Goal: Learn about a topic: Learn about a topic

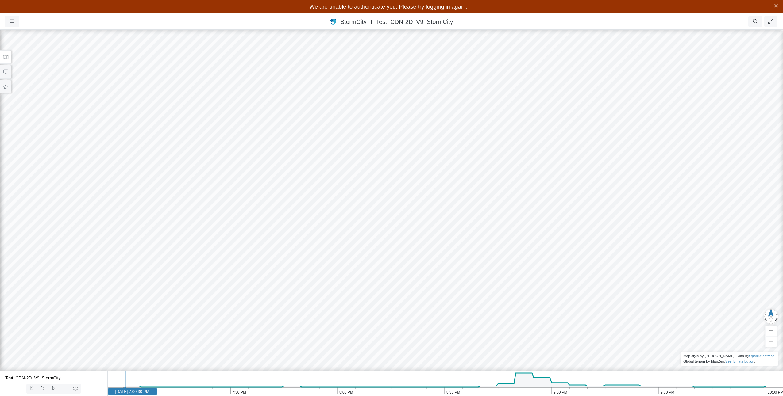
click at [425, 27] on nav "Projects Groups Users Preferences Profiles Data Centers Accounts Support About …" at bounding box center [391, 21] width 783 height 16
click at [12, 17] on button "button" at bounding box center [12, 21] width 14 height 11
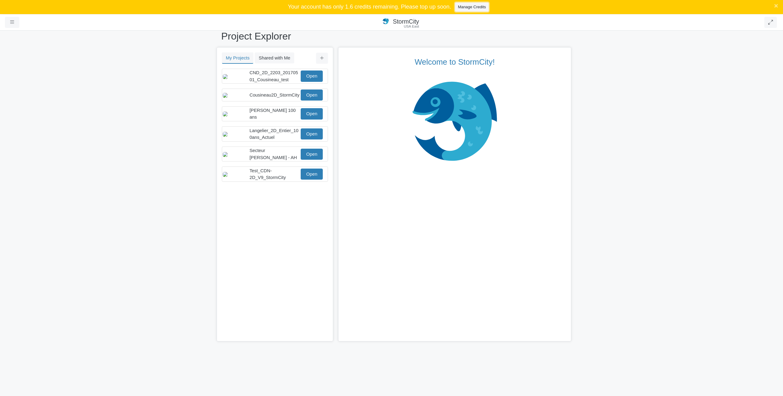
click at [461, 9] on link "Manage Credits" at bounding box center [471, 6] width 33 height 9
click at [312, 180] on link "Open" at bounding box center [312, 174] width 22 height 11
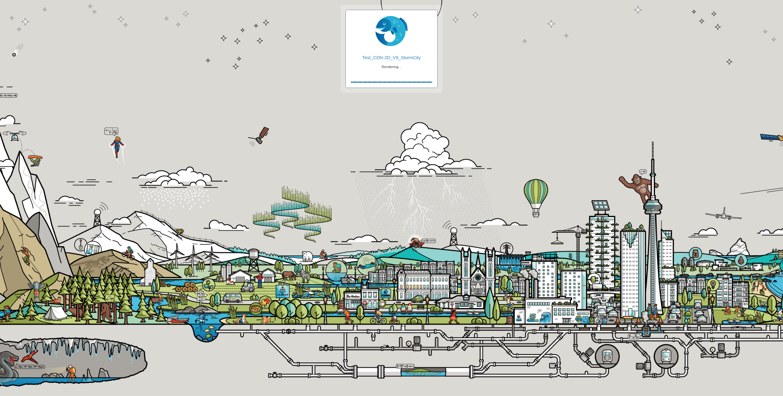
checkbox input "true"
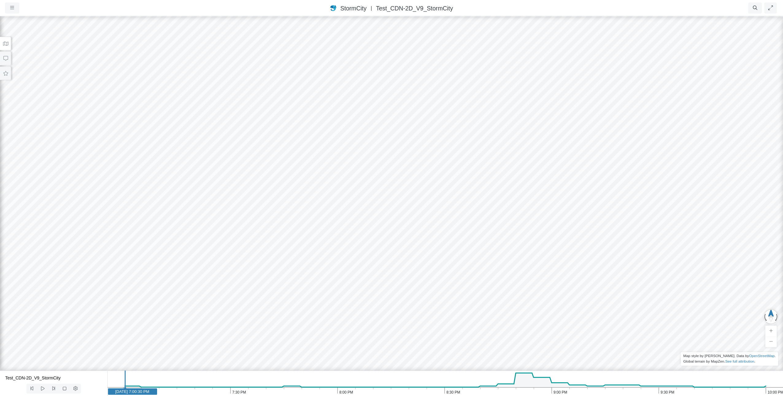
drag, startPoint x: 503, startPoint y: 210, endPoint x: 503, endPoint y: 157, distance: 53.4
click at [503, 157] on div at bounding box center [391, 206] width 783 height 381
drag, startPoint x: 494, startPoint y: 169, endPoint x: 524, endPoint y: 309, distance: 143.4
click at [524, 309] on div at bounding box center [391, 206] width 783 height 381
drag, startPoint x: 505, startPoint y: 225, endPoint x: 494, endPoint y: 112, distance: 112.9
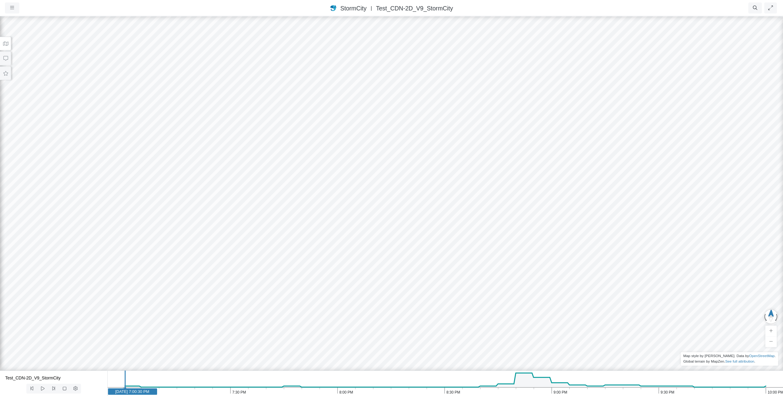
click at [564, 314] on div at bounding box center [391, 206] width 783 height 381
click at [41, 387] on icon at bounding box center [42, 389] width 3 height 4
click at [46, 389] on icon at bounding box center [43, 389] width 6 height 5
click at [41, 389] on icon at bounding box center [43, 389] width 6 height 5
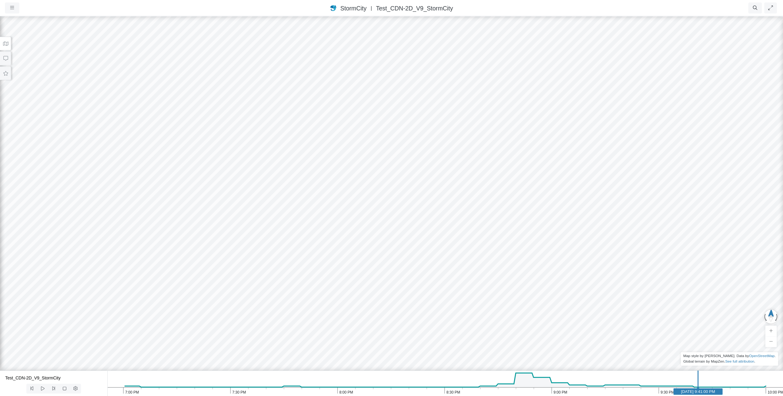
drag, startPoint x: 661, startPoint y: 393, endPoint x: 701, endPoint y: 392, distance: 39.9
click at [701, 392] on text "May 1, 2017 9:41:00 PM" at bounding box center [698, 392] width 34 height 5
click at [406, 129] on div at bounding box center [391, 206] width 783 height 381
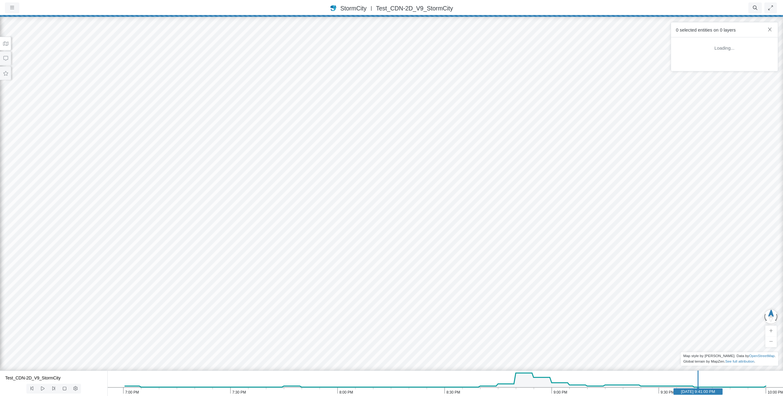
click at [407, 142] on div at bounding box center [391, 206] width 783 height 381
click at [773, 29] on div "0 selected entities on 0 layers" at bounding box center [724, 29] width 107 height 15
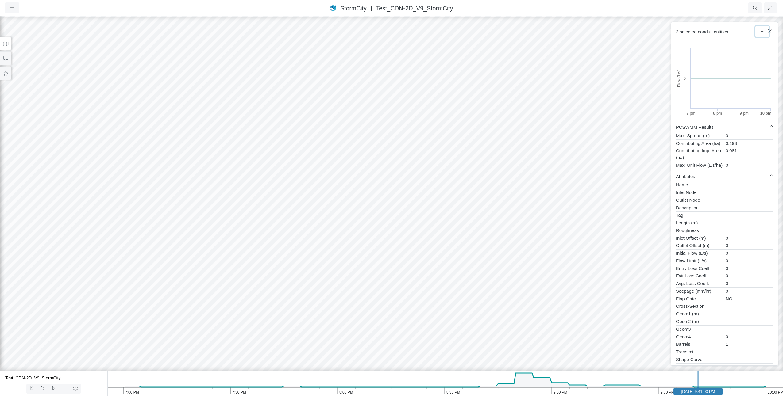
click at [769, 29] on button "button" at bounding box center [762, 31] width 14 height 11
click at [612, 7] on div "StormCity USA East | Test_CDN-2D_V9_StormCity" at bounding box center [391, 8] width 537 height 9
click at [769, 30] on icon "button" at bounding box center [770, 31] width 6 height 5
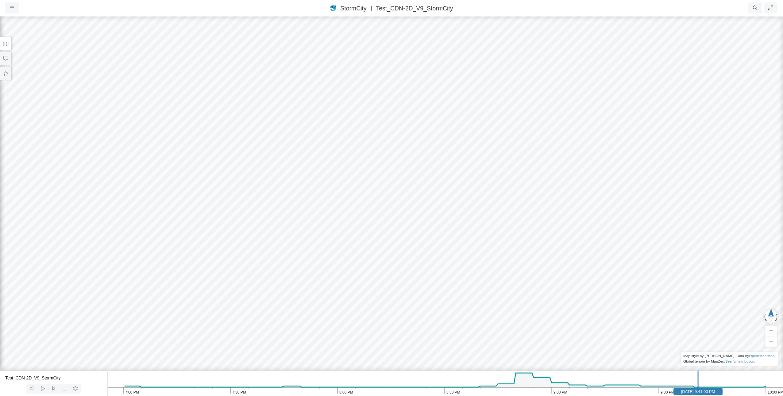
click at [7, 40] on button at bounding box center [5, 44] width 11 height 14
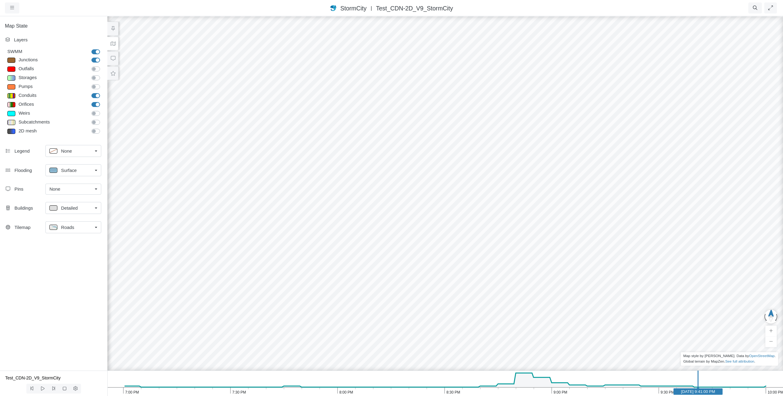
click at [73, 171] on span "Surface" at bounding box center [69, 170] width 16 height 7
click at [68, 204] on span "Tracer" at bounding box center [67, 204] width 13 height 7
drag, startPoint x: 623, startPoint y: 135, endPoint x: 460, endPoint y: 111, distance: 164.4
click at [460, 111] on div at bounding box center [445, 206] width 783 height 381
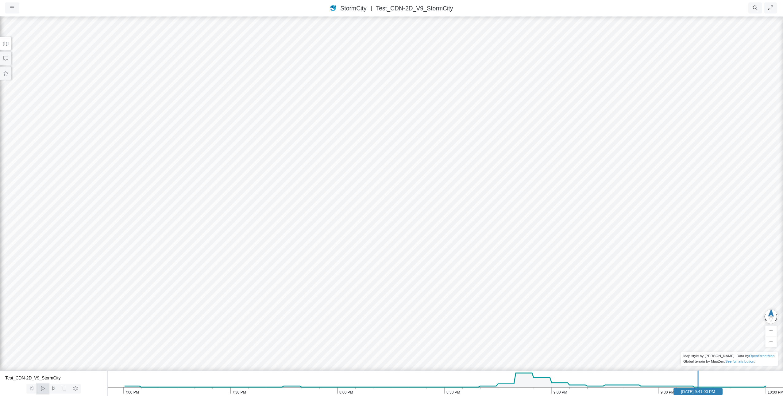
click at [43, 388] on icon at bounding box center [42, 389] width 3 height 4
click at [43, 388] on icon at bounding box center [42, 388] width 3 height 3
click at [4, 38] on button at bounding box center [5, 44] width 11 height 14
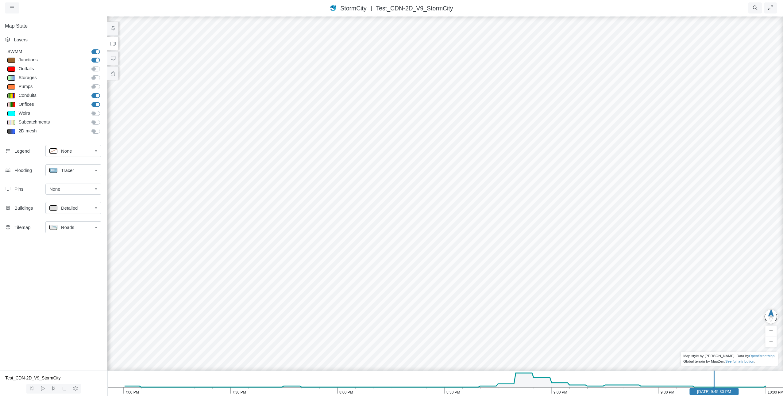
click at [59, 170] on div "Tracer" at bounding box center [70, 171] width 43 height 8
click at [60, 303] on div "Map State Layers SWMM SWMM Junctions Junctions Outfalls Dividers" at bounding box center [53, 193] width 107 height 355
click at [75, 227] on div "Roads" at bounding box center [70, 228] width 43 height 8
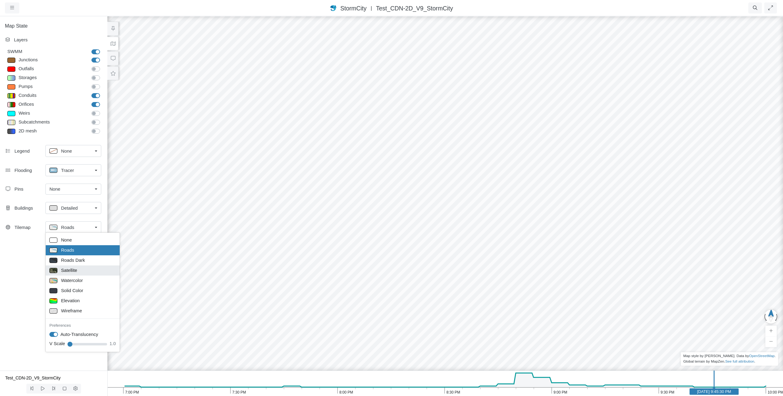
click at [73, 269] on span "Satellite" at bounding box center [69, 270] width 16 height 7
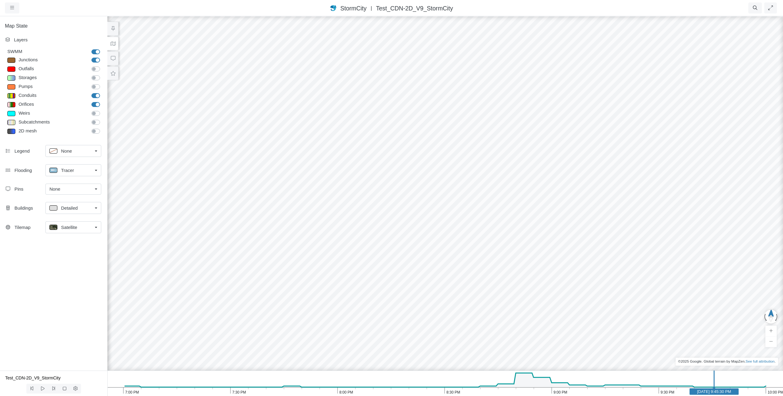
click at [76, 226] on span "Satellite" at bounding box center [69, 227] width 16 height 7
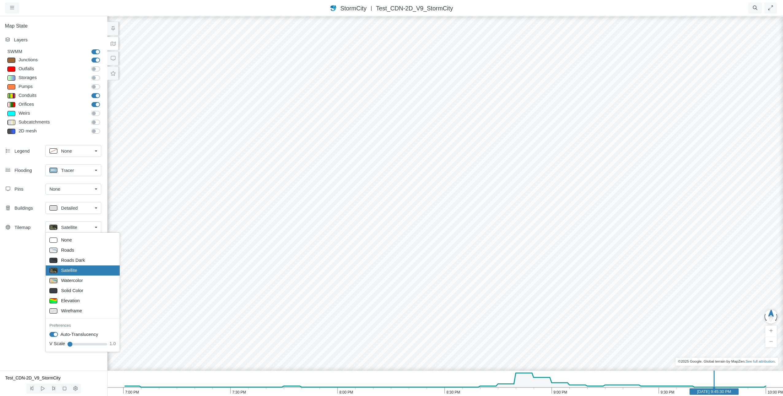
click at [80, 206] on div "Detailed" at bounding box center [70, 208] width 43 height 8
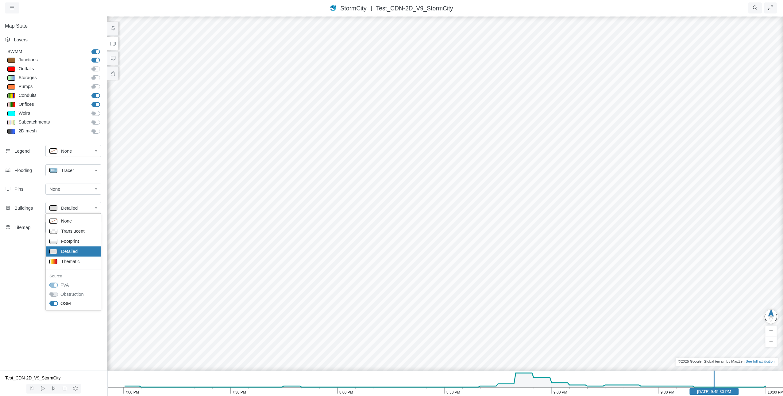
click at [80, 206] on div "Detailed" at bounding box center [70, 208] width 43 height 8
click at [76, 206] on span "Detailed" at bounding box center [69, 208] width 17 height 7
click at [68, 232] on span "Translucent" at bounding box center [73, 231] width 24 height 7
click at [115, 44] on icon at bounding box center [113, 43] width 6 height 5
click at [102, 101] on label "Orifices" at bounding box center [102, 101] width 0 height 0
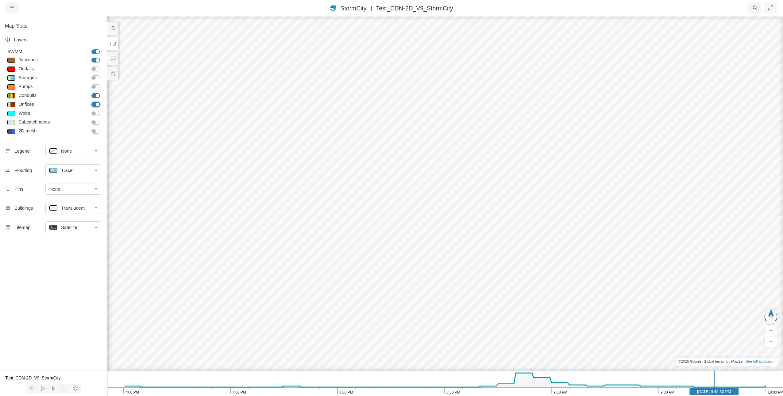
click at [96, 104] on input "Orifices" at bounding box center [93, 104] width 5 height 6
checkbox input "false"
click at [410, 210] on div at bounding box center [445, 206] width 783 height 381
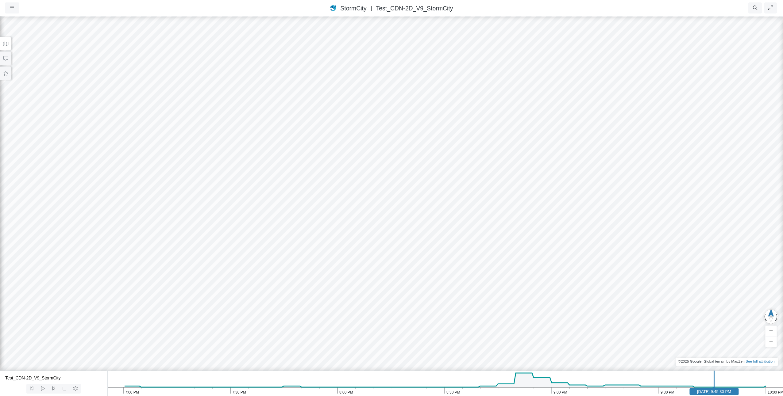
drag, startPoint x: 318, startPoint y: 250, endPoint x: 319, endPoint y: 224, distance: 26.4
click at [319, 224] on div at bounding box center [391, 206] width 783 height 381
drag, startPoint x: 319, startPoint y: 224, endPoint x: 323, endPoint y: 249, distance: 25.4
click at [323, 249] on div at bounding box center [391, 206] width 783 height 381
drag, startPoint x: 472, startPoint y: 191, endPoint x: 537, endPoint y: 226, distance: 74.4
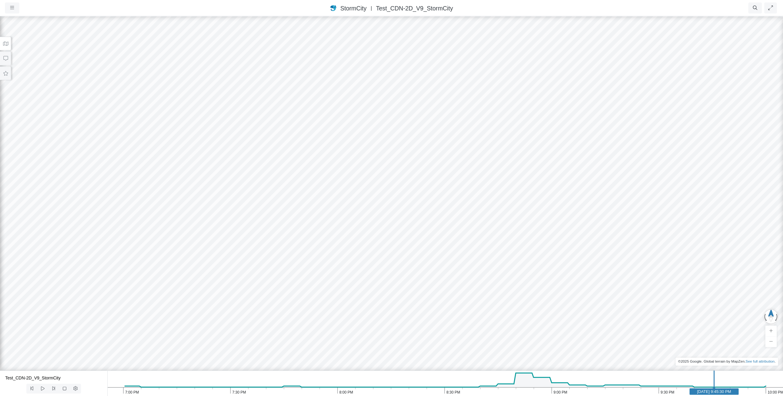
click at [537, 226] on div at bounding box center [391, 206] width 783 height 381
drag, startPoint x: 466, startPoint y: 207, endPoint x: 461, endPoint y: 220, distance: 14.0
click at [461, 220] on div at bounding box center [391, 206] width 783 height 381
drag, startPoint x: 461, startPoint y: 202, endPoint x: 463, endPoint y: 228, distance: 25.9
click at [463, 228] on div at bounding box center [391, 206] width 783 height 381
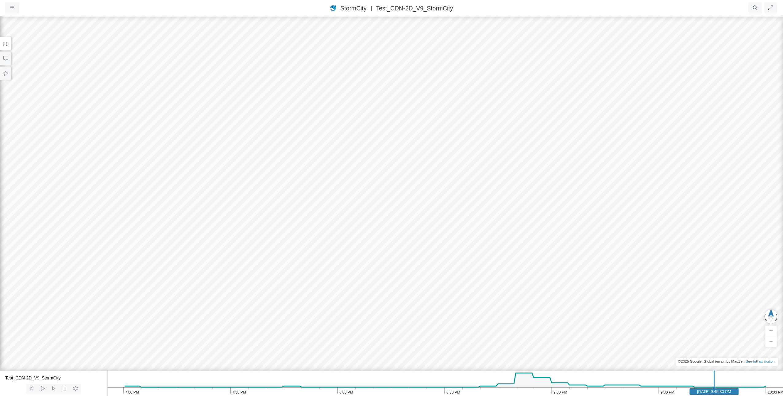
drag, startPoint x: 459, startPoint y: 220, endPoint x: 443, endPoint y: 175, distance: 48.0
click at [443, 175] on div at bounding box center [391, 206] width 783 height 381
drag, startPoint x: 442, startPoint y: 176, endPoint x: 444, endPoint y: 200, distance: 24.3
drag, startPoint x: 568, startPoint y: 146, endPoint x: 580, endPoint y: 195, distance: 50.2
click at [580, 195] on div at bounding box center [391, 206] width 783 height 381
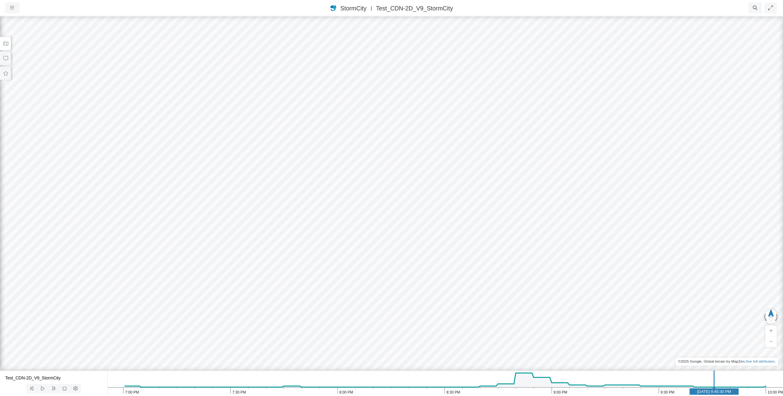
drag, startPoint x: 573, startPoint y: 193, endPoint x: 574, endPoint y: 210, distance: 17.2
drag, startPoint x: 574, startPoint y: 211, endPoint x: 573, endPoint y: 177, distance: 33.8
click at [538, 223] on div at bounding box center [391, 206] width 783 height 381
click at [59, 120] on div at bounding box center [391, 206] width 783 height 381
click at [772, 341] on icon "button" at bounding box center [771, 342] width 4 height 5
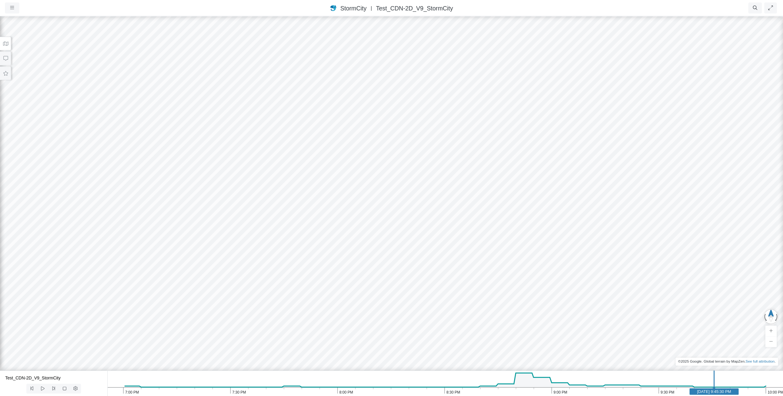
click at [723, 318] on div at bounding box center [391, 206] width 783 height 381
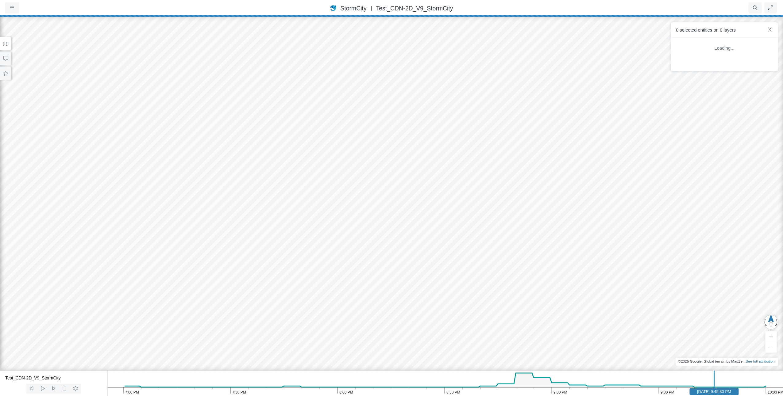
click at [722, 318] on div at bounding box center [391, 206] width 783 height 381
click at [547, 265] on div at bounding box center [391, 206] width 783 height 381
click at [7, 39] on button at bounding box center [5, 44] width 11 height 14
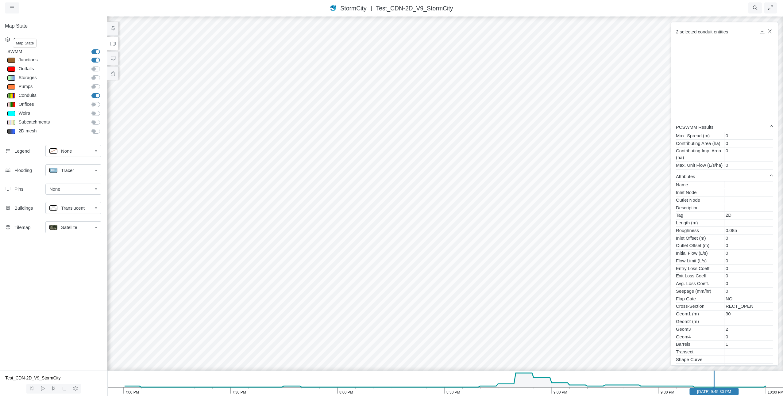
click at [7, 39] on icon at bounding box center [7, 39] width 5 height 5
click at [82, 222] on link "Satellite" at bounding box center [73, 227] width 56 height 12
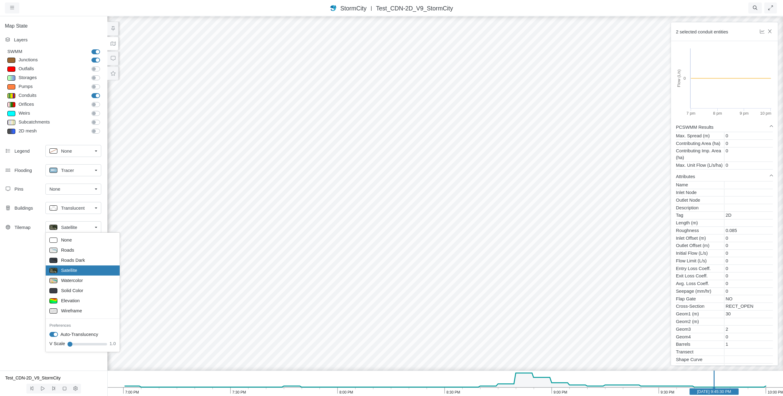
click at [82, 225] on div "Satellite" at bounding box center [70, 228] width 43 height 8
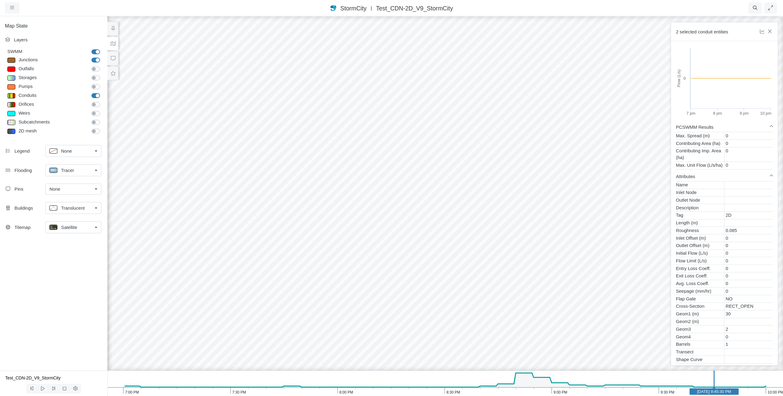
click at [82, 229] on div "Satellite" at bounding box center [70, 228] width 43 height 8
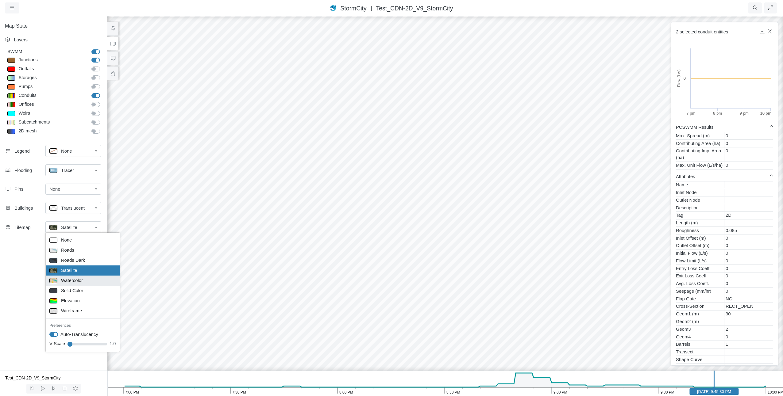
click at [75, 278] on span "Watercolor" at bounding box center [72, 280] width 22 height 7
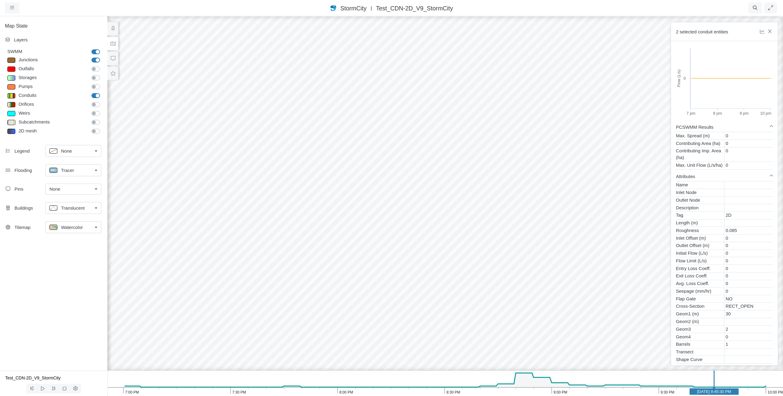
click at [75, 282] on div "Map State Layers SWMM SWMM Junctions Junctions Outfalls Dividers" at bounding box center [53, 193] width 107 height 355
click at [77, 224] on span "Watercolor" at bounding box center [72, 227] width 22 height 7
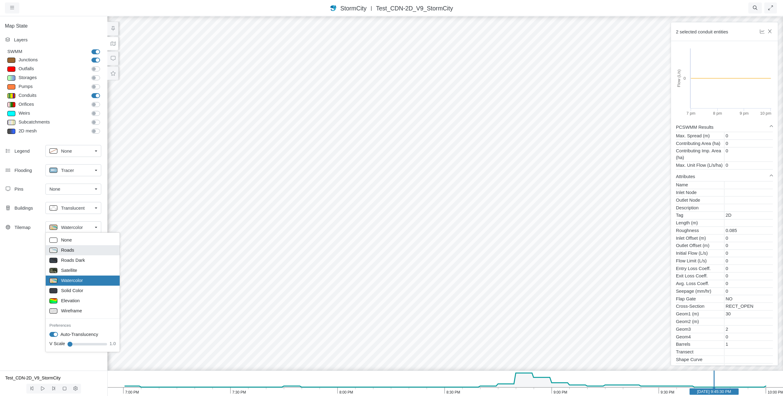
click at [69, 253] on span "Roads" at bounding box center [67, 250] width 13 height 7
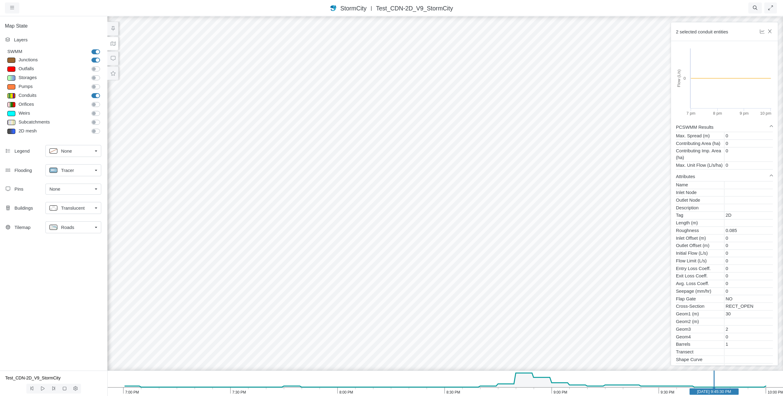
click at [73, 224] on div "Roads" at bounding box center [70, 228] width 43 height 8
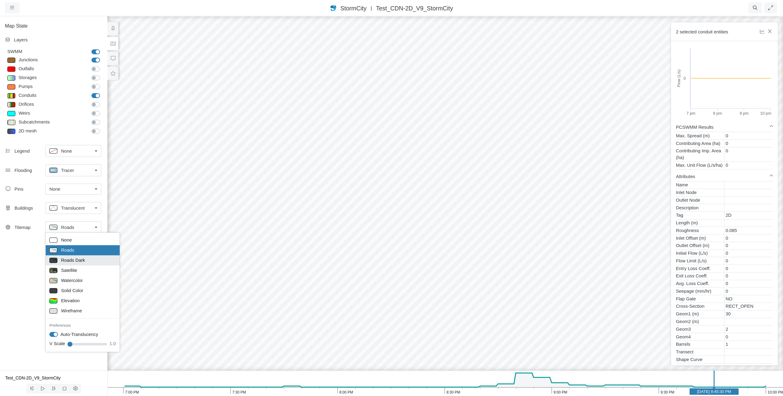
click at [70, 260] on span "Roads Dark" at bounding box center [73, 260] width 24 height 7
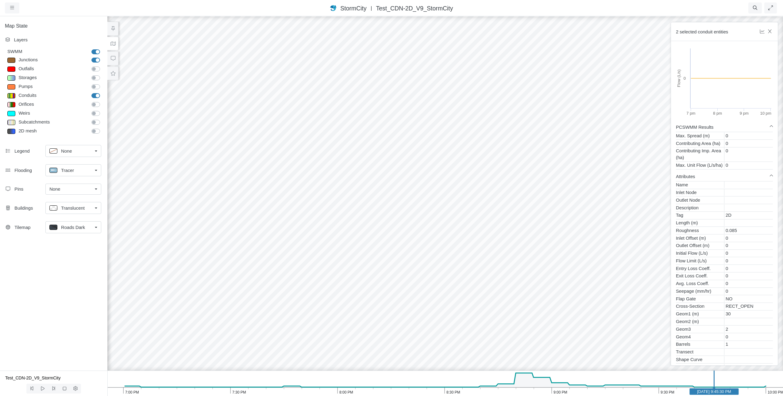
click at [80, 222] on link "Roads Dark" at bounding box center [73, 227] width 56 height 12
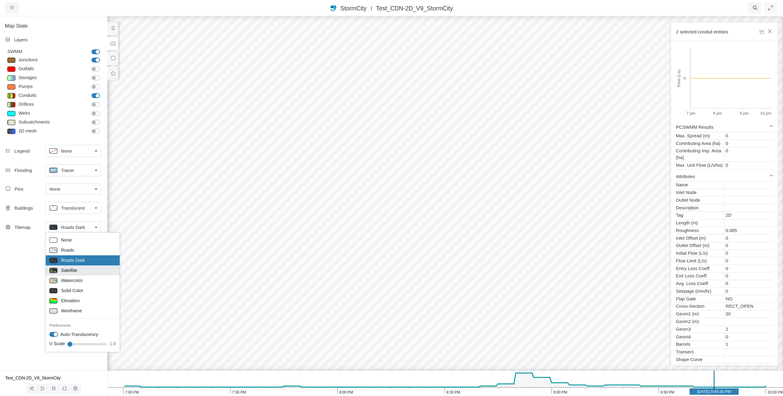
click at [71, 271] on span "Satellite" at bounding box center [69, 270] width 16 height 7
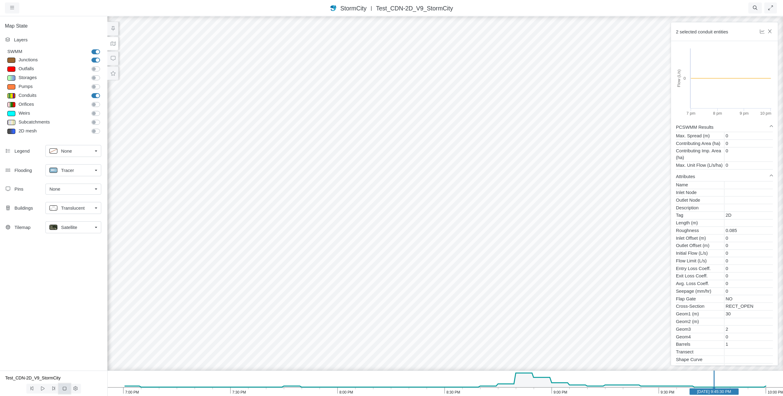
click at [65, 388] on icon at bounding box center [65, 389] width 6 height 5
click at [77, 388] on icon at bounding box center [75, 389] width 4 height 5
type input "2"
click at [72, 326] on input "range" at bounding box center [63, 328] width 26 height 7
drag, startPoint x: 60, startPoint y: 329, endPoint x: 85, endPoint y: 329, distance: 25.2
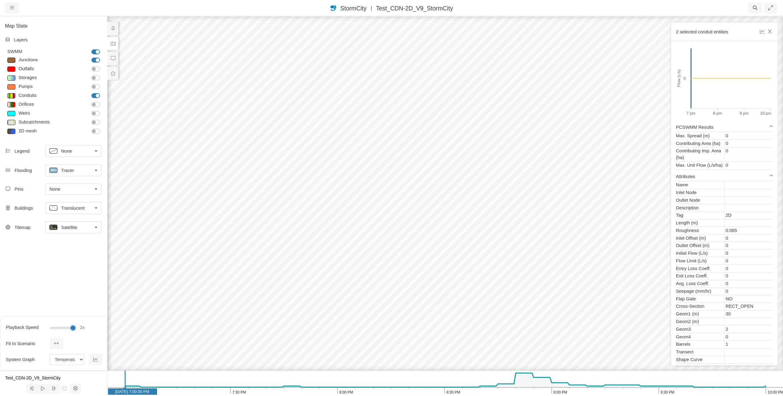
click at [75, 329] on input "range" at bounding box center [63, 328] width 26 height 7
click at [82, 346] on div "Fit to All Fit to Scenario" at bounding box center [53, 343] width 105 height 11
click at [114, 44] on icon at bounding box center [113, 43] width 6 height 5
click at [241, 381] on icon "10:00 PM 9:30 PM 9:00 PM 8:30 PM 8:00 PM 7:30 PM 7:00 PM [DATE] 7:00:30 PM" at bounding box center [445, 383] width 676 height 25
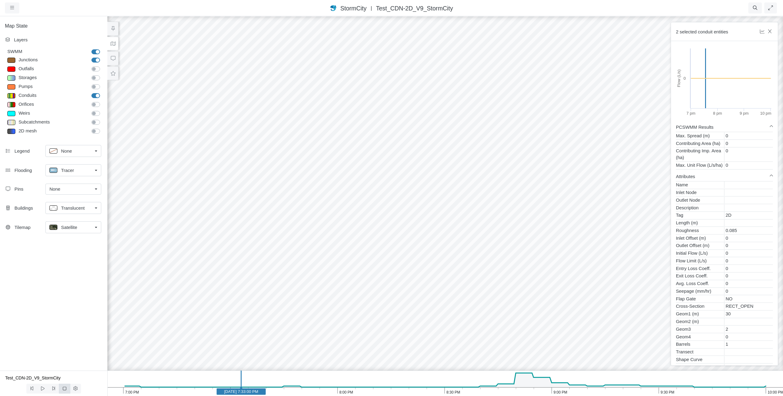
click at [63, 390] on icon at bounding box center [64, 388] width 3 height 3
click at [115, 44] on icon at bounding box center [113, 43] width 6 height 5
click at [772, 31] on icon "button" at bounding box center [770, 31] width 6 height 5
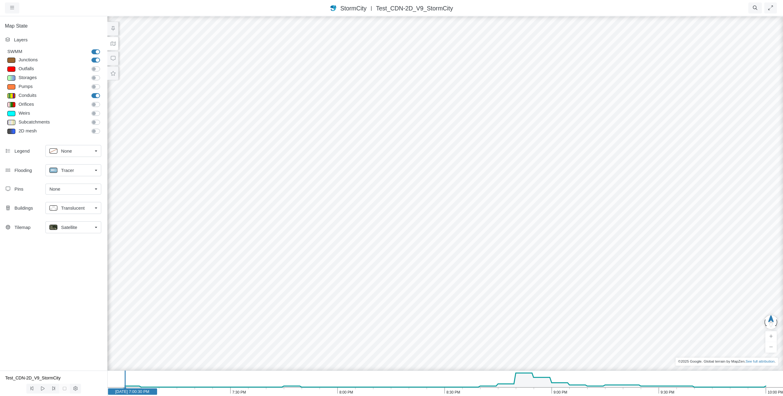
drag, startPoint x: 412, startPoint y: 136, endPoint x: 445, endPoint y: 163, distance: 42.3
click at [445, 163] on div at bounding box center [445, 206] width 783 height 381
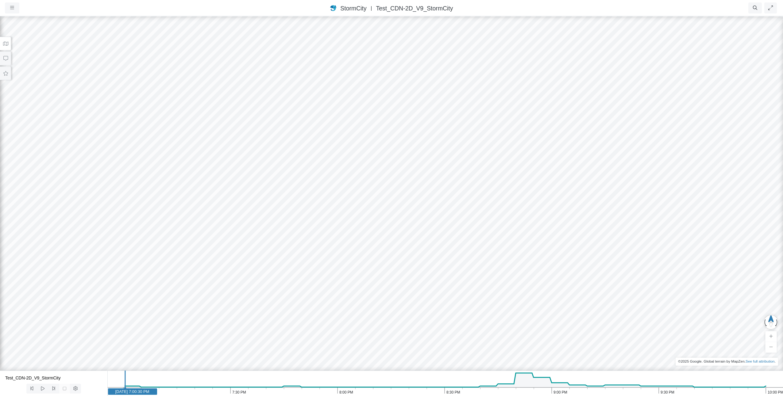
click at [413, 187] on div at bounding box center [391, 206] width 783 height 381
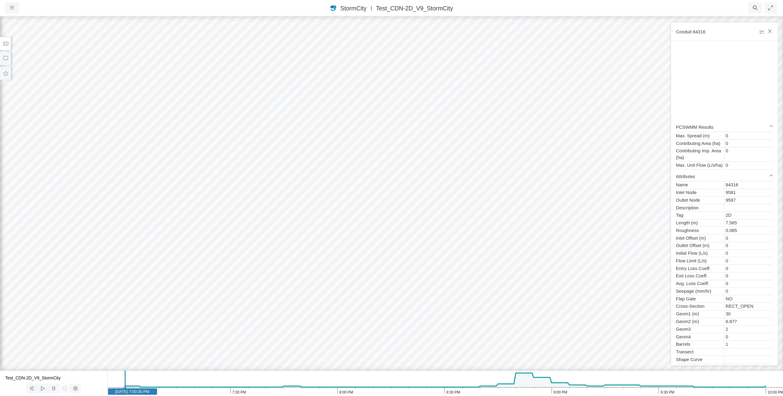
click at [773, 31] on div "Conduit 84316" at bounding box center [724, 31] width 107 height 19
click at [769, 31] on icon "button" at bounding box center [769, 31] width 3 height 4
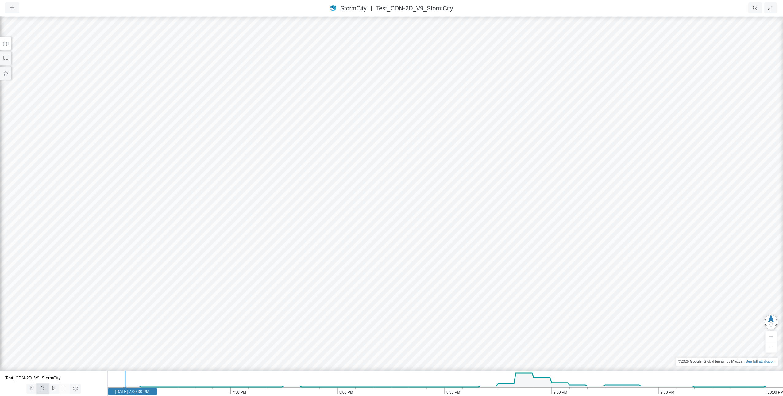
click at [42, 391] on icon at bounding box center [43, 389] width 6 height 5
drag, startPoint x: 42, startPoint y: 391, endPoint x: 39, endPoint y: 410, distance: 19.0
click at [39, 0] on html "Version 1.25.10835 [DATE] 20:00:00 Critical Infrastructure Chemical Commercial …" at bounding box center [391, 0] width 783 height 0
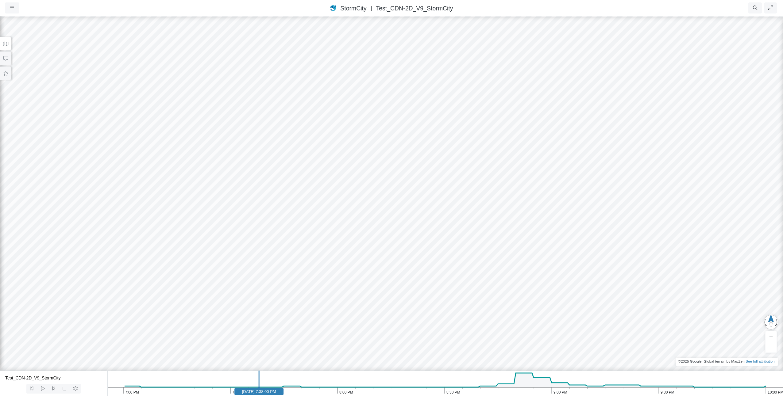
drag, startPoint x: 177, startPoint y: 393, endPoint x: 254, endPoint y: 390, distance: 76.7
click at [254, 390] on text "[DATE] 7:38:00 PM" at bounding box center [259, 392] width 34 height 5
click at [47, 389] on button at bounding box center [42, 389] width 11 height 10
click at [45, 389] on icon at bounding box center [43, 389] width 6 height 5
click at [40, 390] on icon at bounding box center [43, 389] width 6 height 5
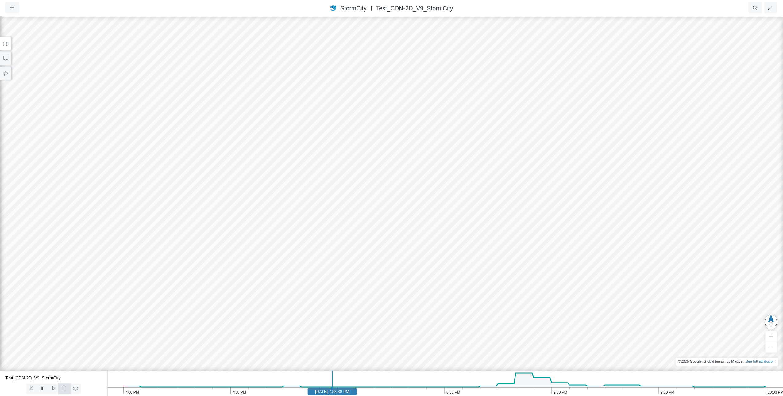
click at [66, 391] on icon at bounding box center [65, 389] width 6 height 5
click at [55, 389] on icon at bounding box center [54, 389] width 6 height 5
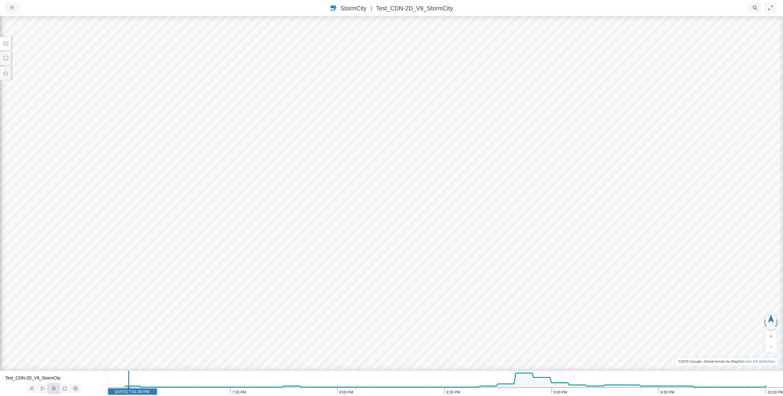
click at [55, 389] on icon at bounding box center [54, 389] width 6 height 5
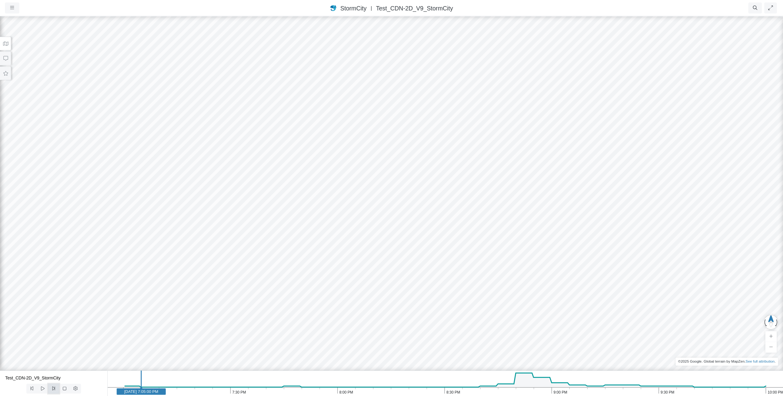
click at [55, 389] on icon at bounding box center [54, 389] width 6 height 5
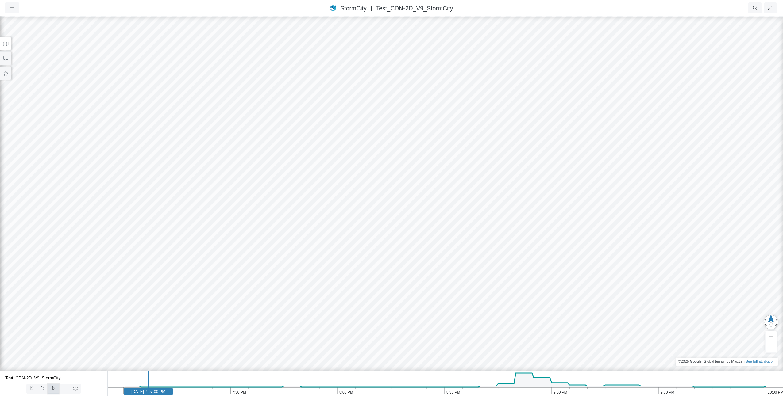
click at [55, 389] on icon at bounding box center [54, 389] width 6 height 5
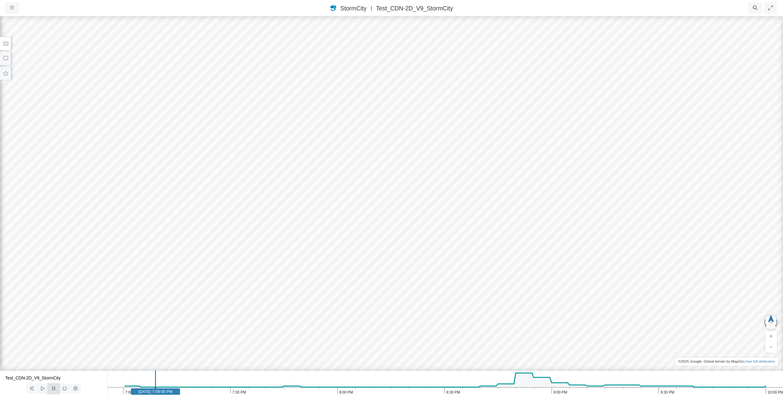
click at [55, 389] on icon at bounding box center [54, 389] width 6 height 5
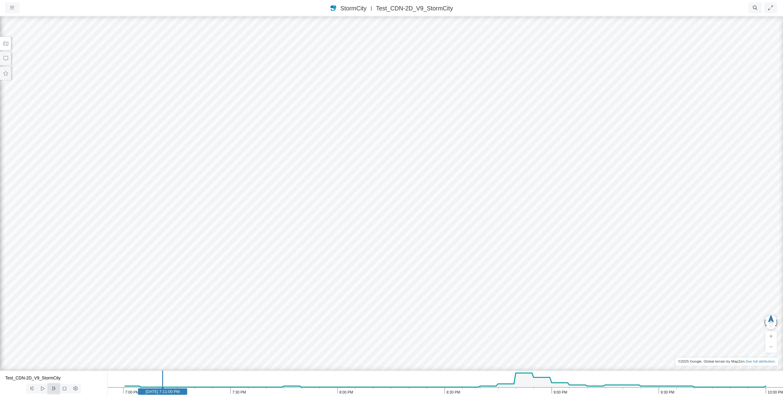
click at [55, 389] on icon at bounding box center [54, 389] width 6 height 5
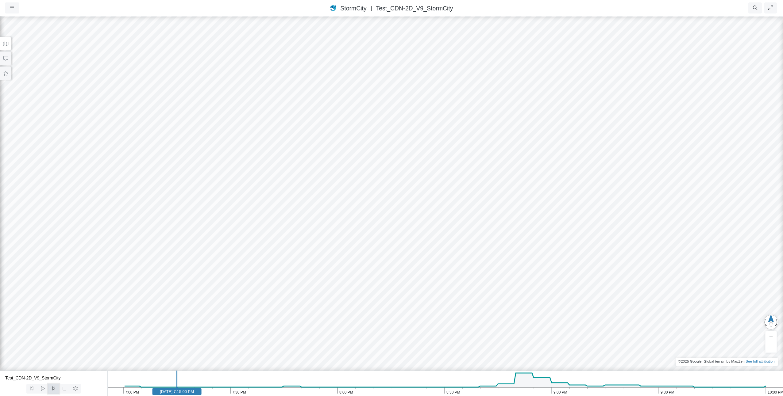
click at [55, 389] on icon at bounding box center [54, 389] width 6 height 5
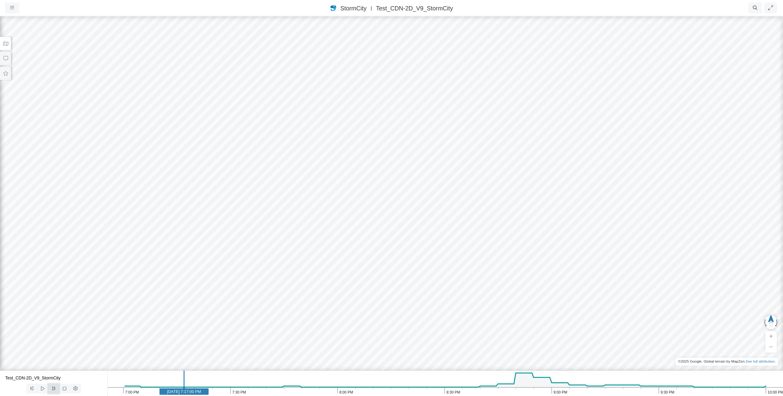
click at [55, 389] on icon at bounding box center [54, 389] width 6 height 5
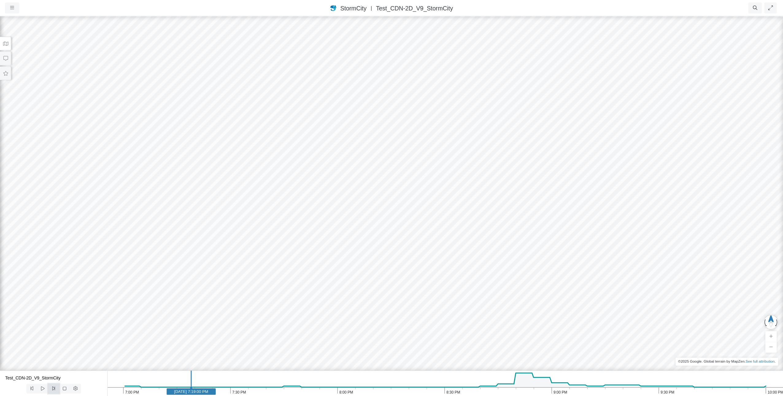
click at [55, 389] on icon at bounding box center [54, 389] width 6 height 5
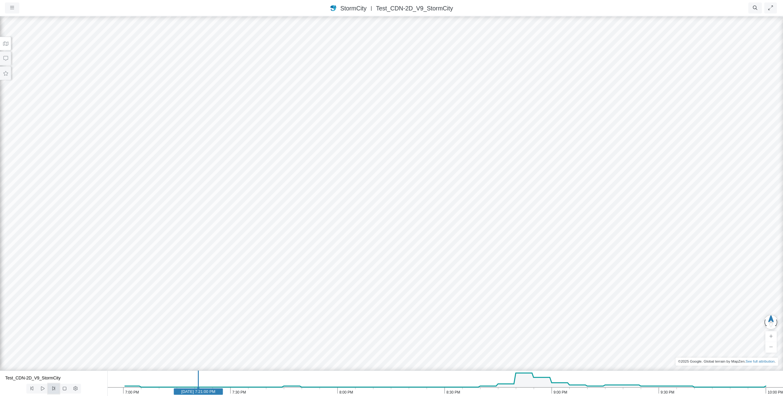
click at [55, 389] on icon at bounding box center [54, 389] width 6 height 5
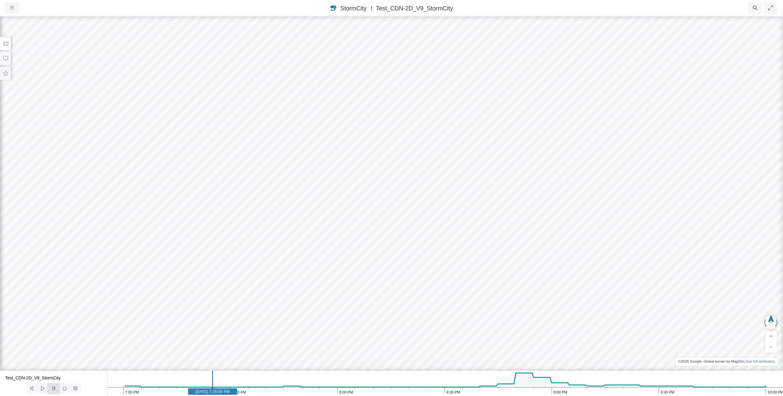
click at [55, 389] on icon at bounding box center [54, 389] width 6 height 5
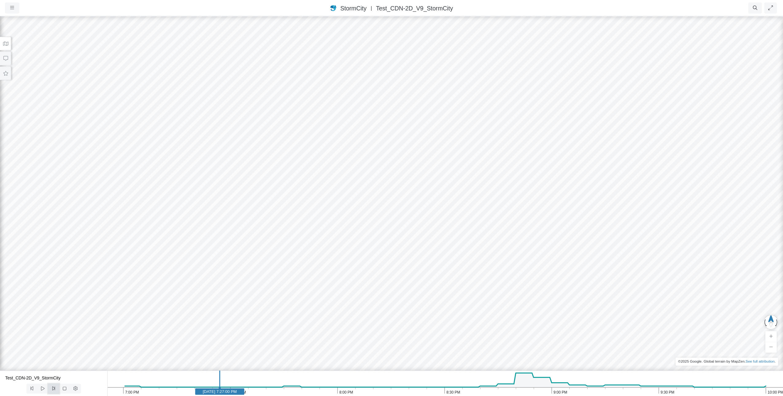
click at [55, 389] on icon at bounding box center [54, 389] width 6 height 5
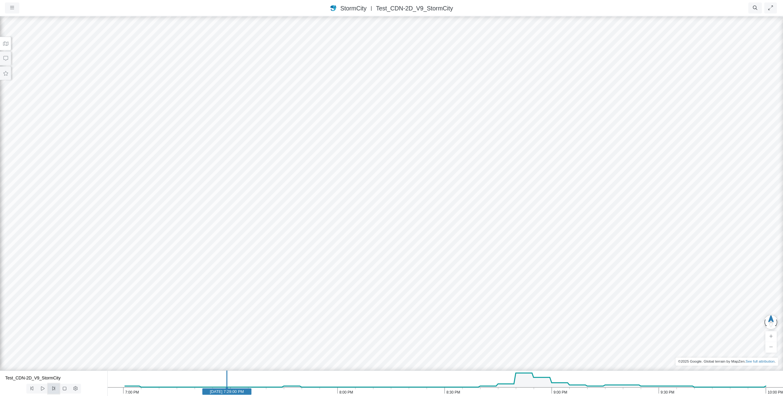
click at [55, 389] on icon at bounding box center [54, 389] width 6 height 5
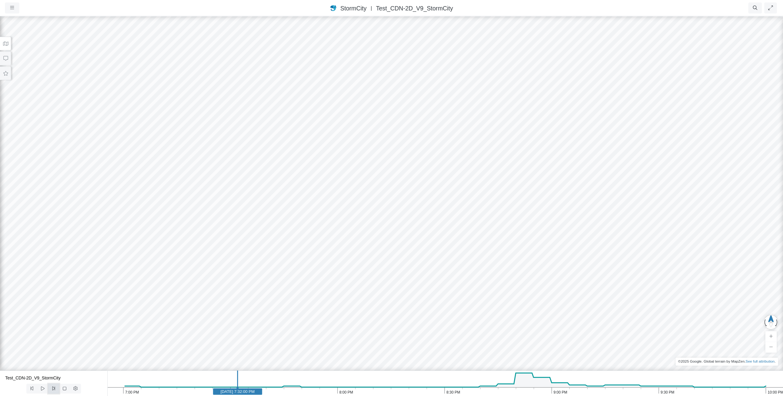
click at [55, 389] on icon at bounding box center [54, 389] width 6 height 5
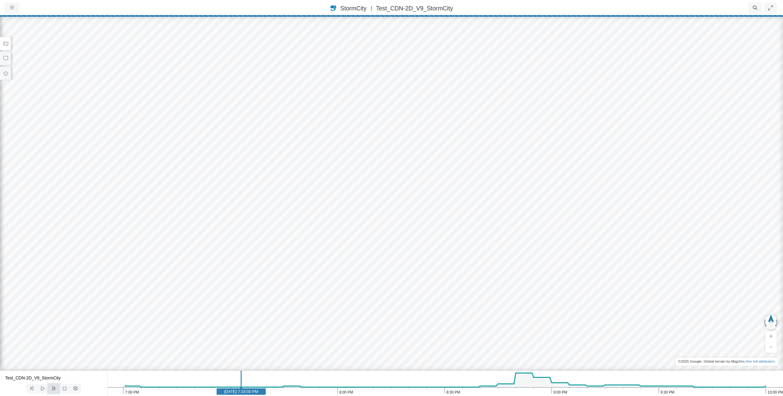
click at [56, 392] on button at bounding box center [53, 389] width 11 height 10
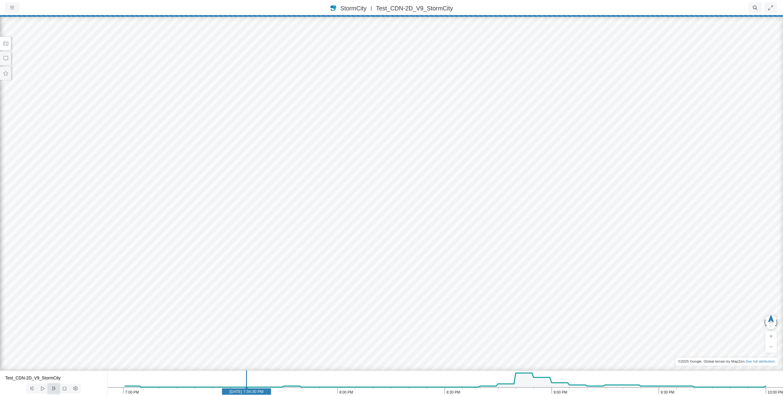
click at [56, 392] on button at bounding box center [53, 389] width 11 height 10
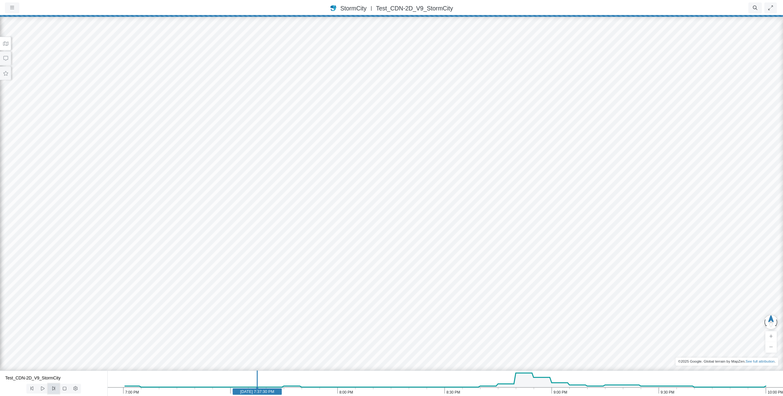
click at [56, 392] on button at bounding box center [53, 389] width 11 height 10
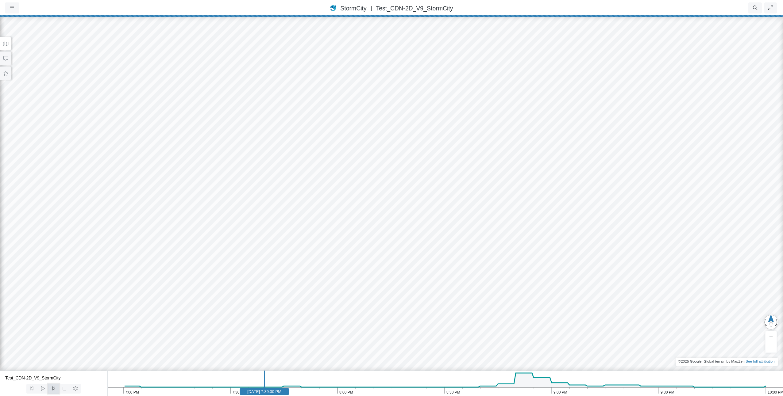
click at [56, 392] on button at bounding box center [53, 389] width 11 height 10
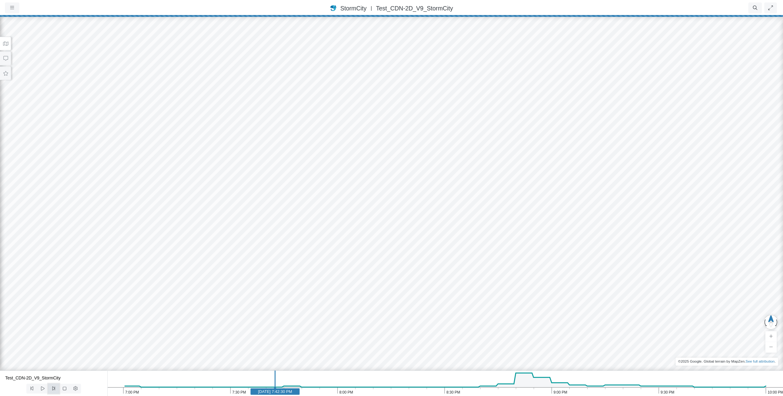
click at [56, 392] on button at bounding box center [53, 389] width 11 height 10
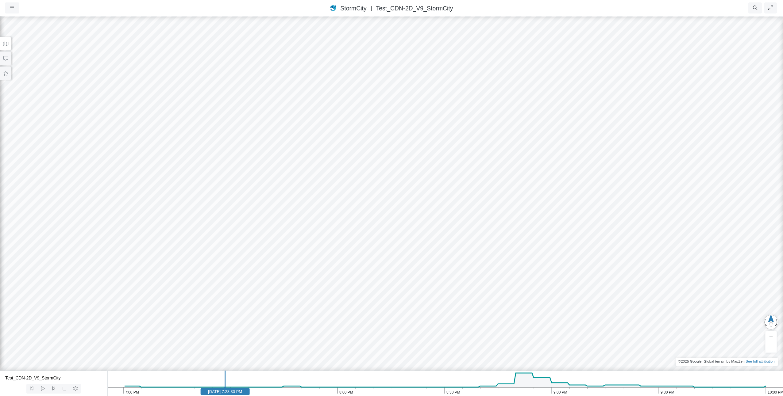
drag, startPoint x: 288, startPoint y: 393, endPoint x: 228, endPoint y: 393, distance: 60.7
click at [228, 393] on text "May 1, 2017 7:28:30 PM" at bounding box center [225, 392] width 34 height 5
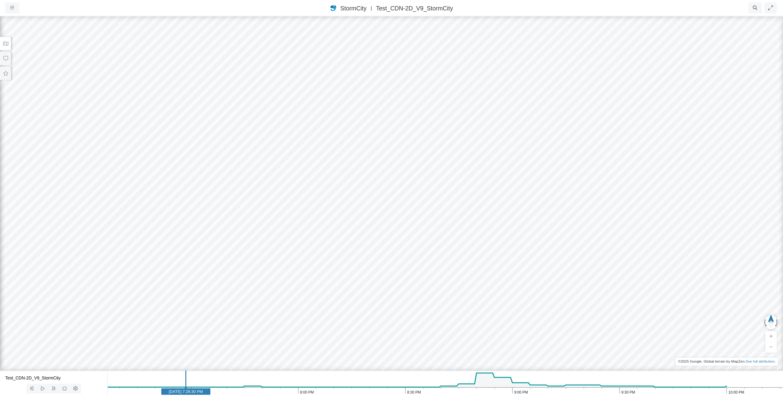
drag, startPoint x: 228, startPoint y: 393, endPoint x: 188, endPoint y: 391, distance: 39.3
click at [188, 391] on text "May 1, 2017 7:28:30 PM" at bounding box center [186, 392] width 34 height 5
click at [64, 387] on icon at bounding box center [65, 389] width 6 height 5
click at [42, 390] on icon at bounding box center [43, 389] width 6 height 5
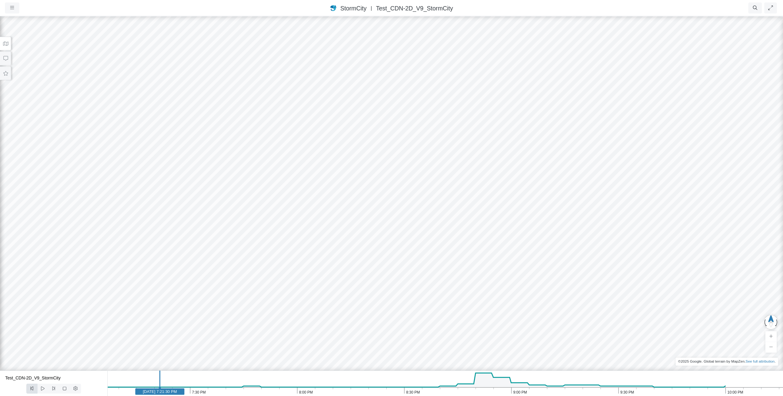
click at [31, 388] on icon at bounding box center [32, 389] width 3 height 4
click at [74, 389] on icon at bounding box center [76, 389] width 6 height 5
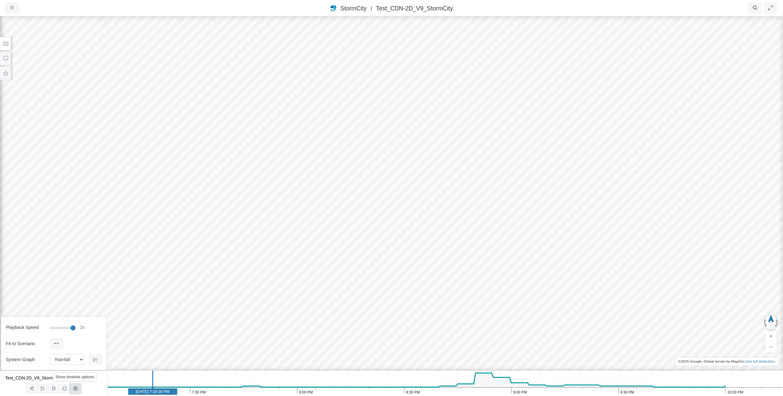
click at [74, 389] on icon at bounding box center [76, 389] width 6 height 5
click at [44, 390] on icon at bounding box center [42, 389] width 3 height 4
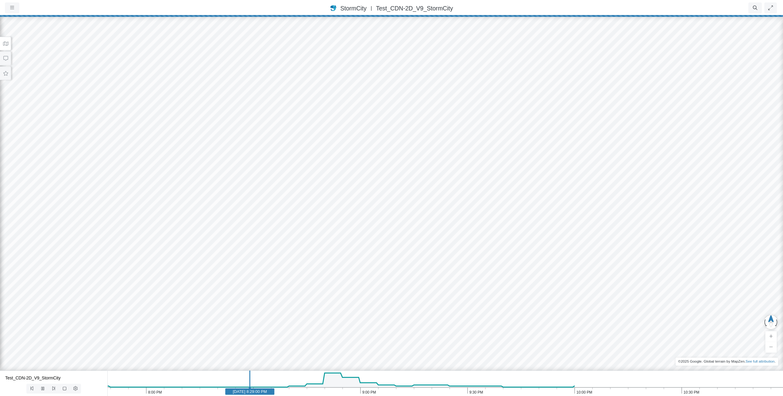
click at [241, 393] on text "[DATE] 8:29:00 PM" at bounding box center [250, 392] width 34 height 5
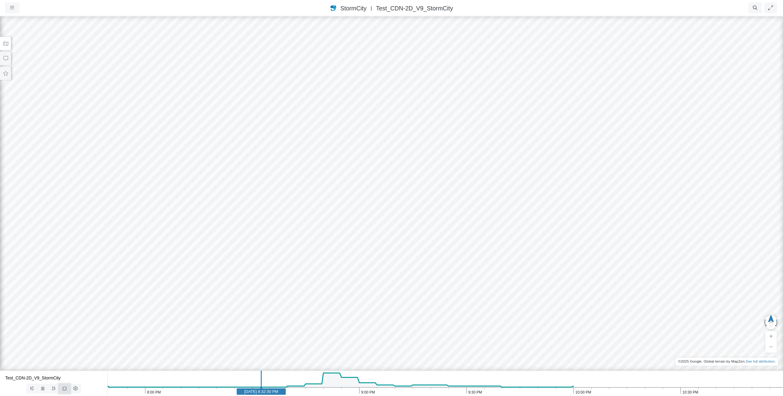
click at [62, 388] on icon at bounding box center [65, 389] width 6 height 5
click at [42, 387] on icon at bounding box center [43, 389] width 6 height 5
click at [52, 388] on icon at bounding box center [54, 389] width 6 height 5
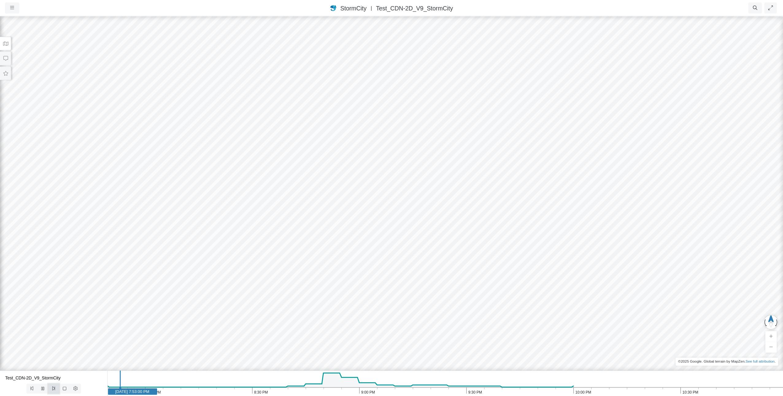
click at [52, 388] on icon at bounding box center [54, 389] width 6 height 5
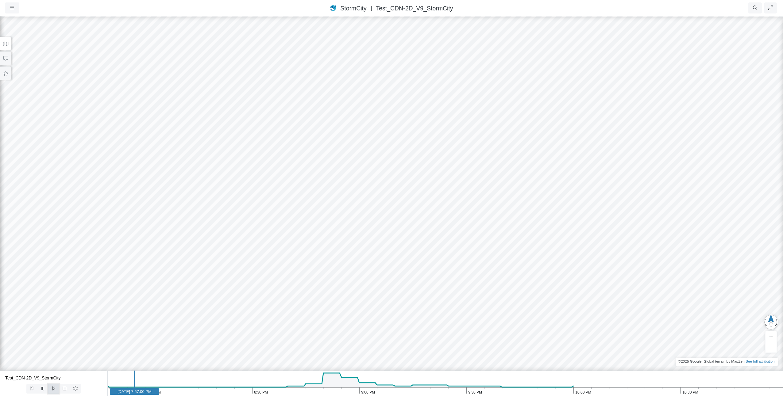
click at [52, 388] on icon at bounding box center [54, 389] width 6 height 5
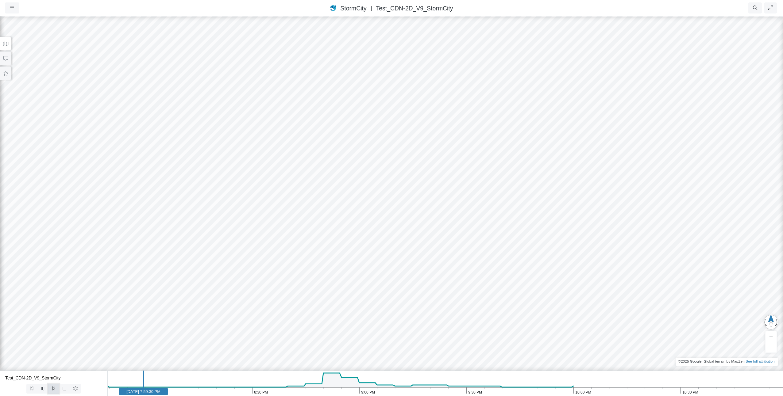
click at [52, 388] on icon at bounding box center [54, 389] width 6 height 5
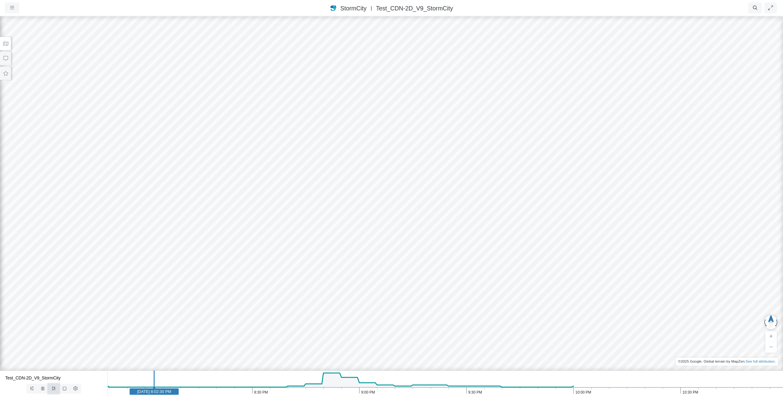
click at [52, 388] on icon at bounding box center [54, 389] width 6 height 5
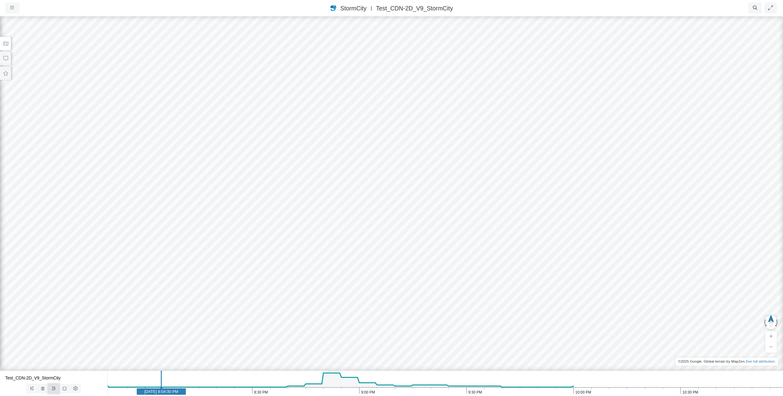
click at [52, 388] on icon at bounding box center [54, 389] width 6 height 5
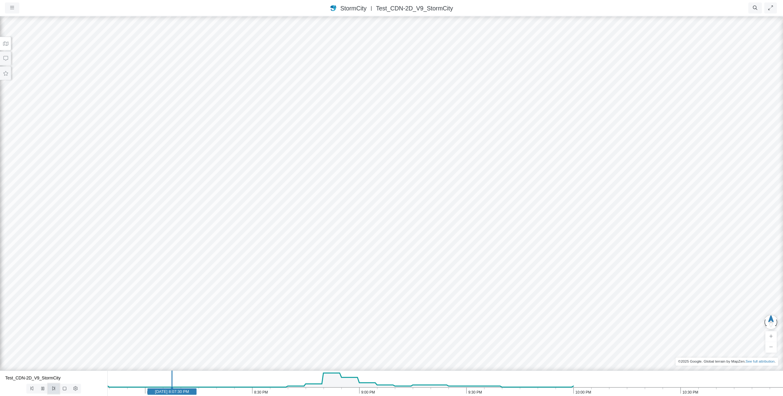
click at [52, 388] on icon at bounding box center [54, 389] width 6 height 5
click at [53, 388] on icon at bounding box center [54, 389] width 6 height 5
click at [53, 388] on icon at bounding box center [53, 389] width 3 height 4
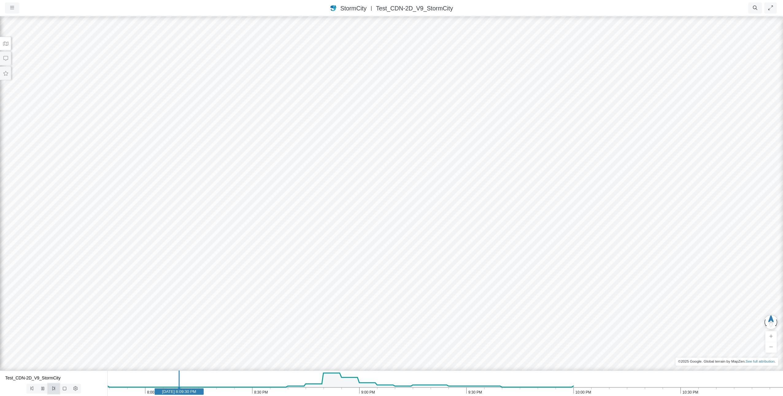
click at [53, 388] on icon at bounding box center [53, 389] width 3 height 4
click at [53, 388] on icon at bounding box center [54, 389] width 6 height 5
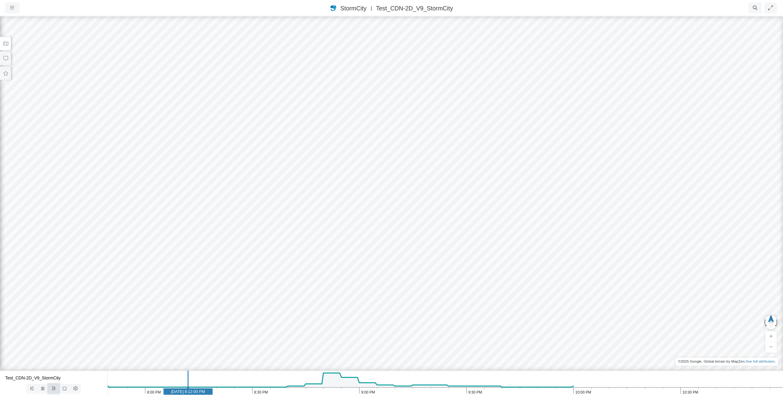
click at [53, 388] on icon at bounding box center [54, 389] width 6 height 5
click at [54, 388] on icon at bounding box center [54, 389] width 6 height 5
click at [55, 390] on icon at bounding box center [53, 389] width 3 height 4
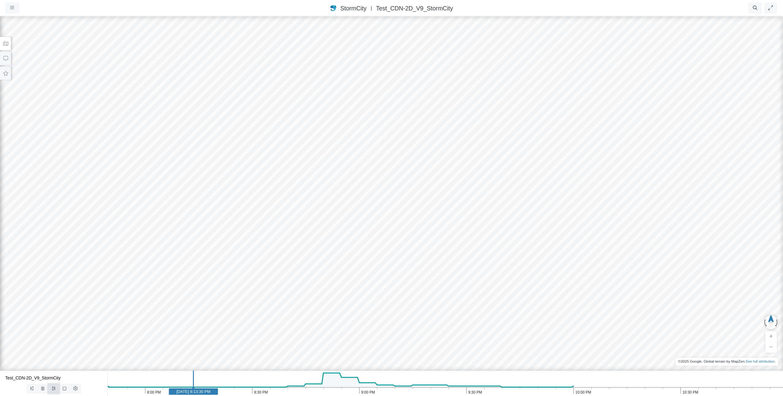
click at [55, 390] on icon at bounding box center [53, 389] width 3 height 4
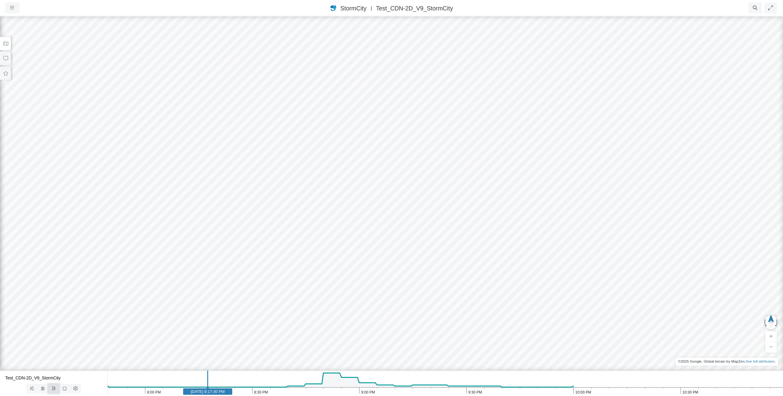
click at [55, 390] on icon at bounding box center [53, 389] width 3 height 4
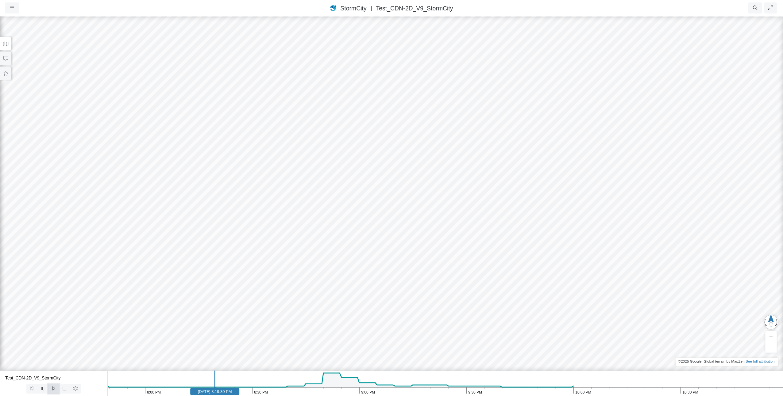
click at [55, 390] on icon at bounding box center [53, 389] width 3 height 4
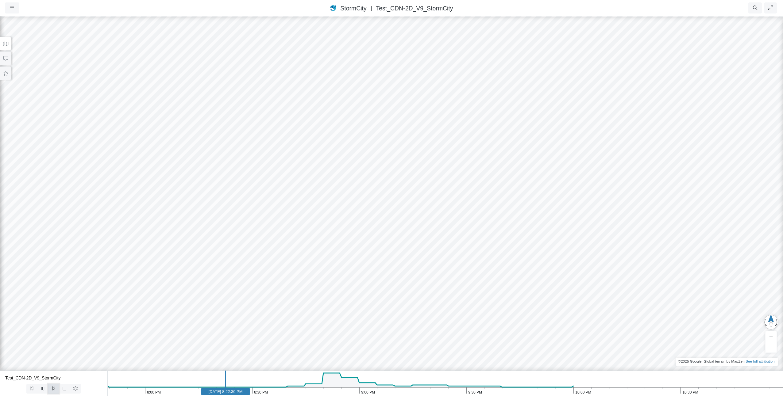
click at [55, 390] on icon at bounding box center [53, 389] width 3 height 4
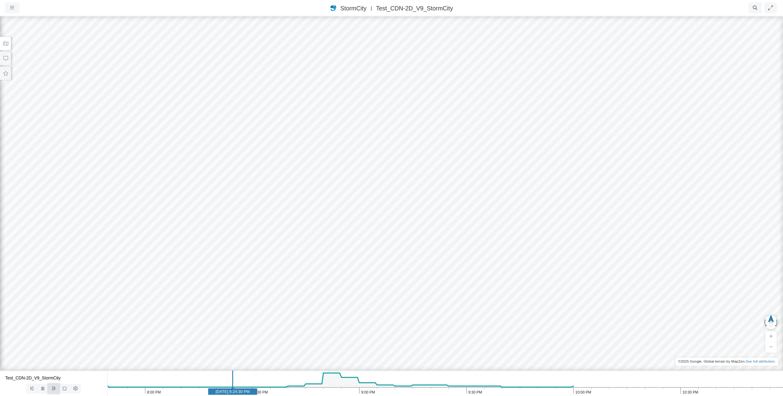
click at [55, 390] on icon at bounding box center [53, 389] width 3 height 4
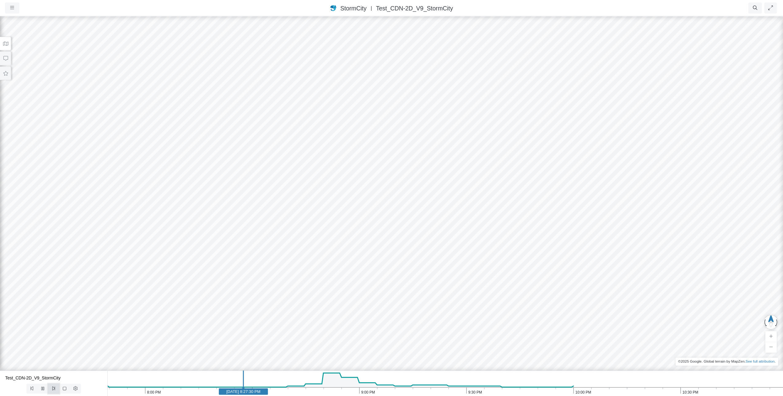
click at [55, 390] on icon at bounding box center [53, 389] width 3 height 4
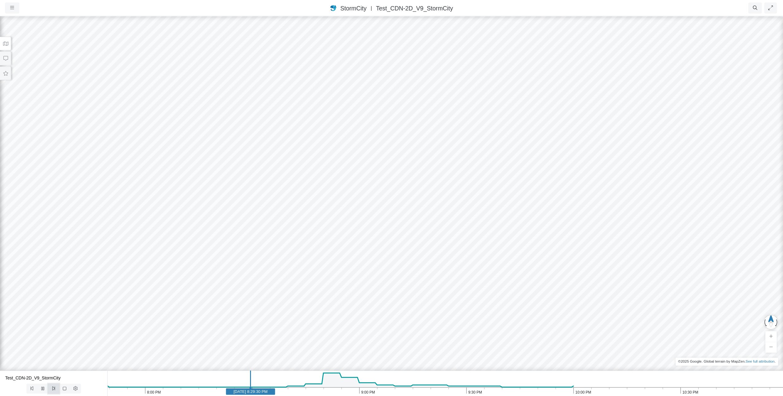
click at [55, 390] on icon at bounding box center [53, 389] width 3 height 4
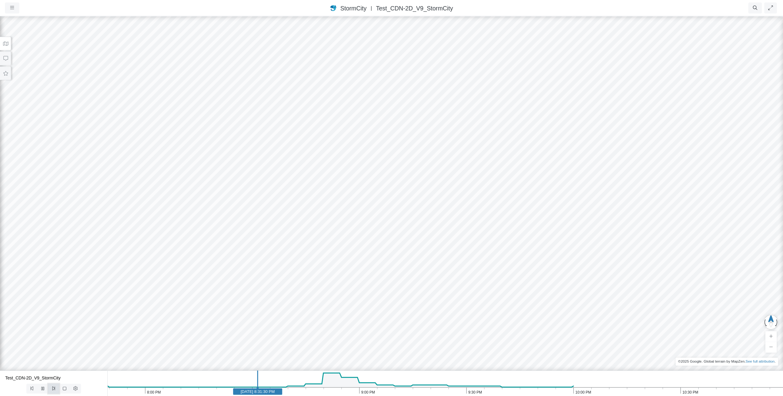
click at [55, 390] on icon at bounding box center [53, 389] width 3 height 4
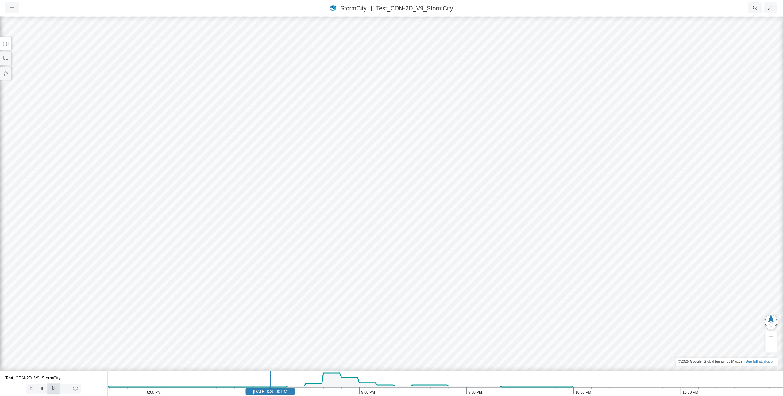
click at [55, 390] on icon at bounding box center [53, 389] width 3 height 4
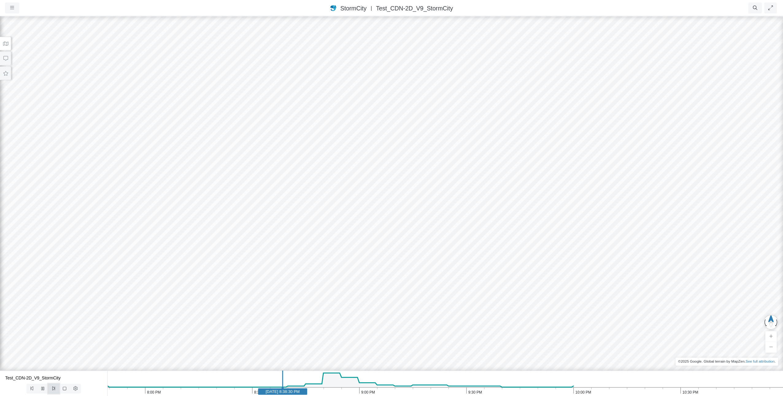
click at [55, 390] on icon at bounding box center [53, 389] width 3 height 4
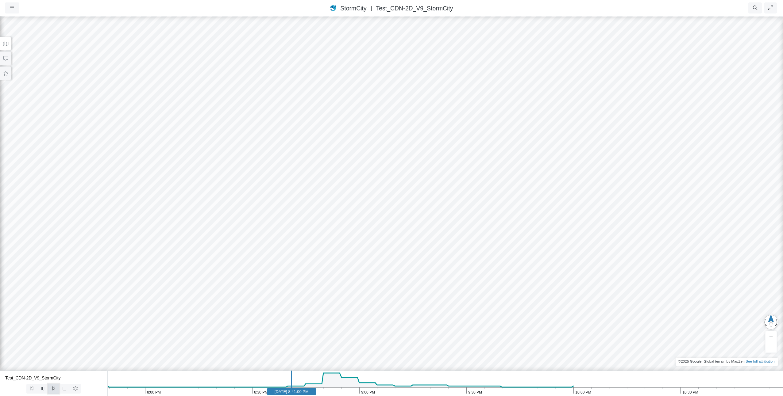
click at [55, 390] on icon at bounding box center [53, 389] width 3 height 4
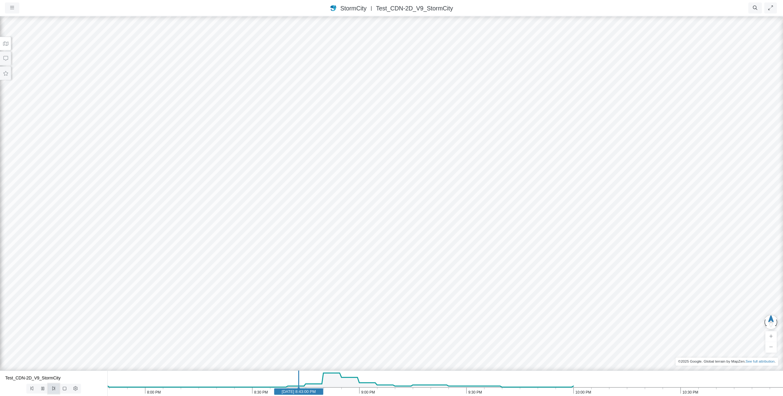
click at [55, 390] on icon at bounding box center [53, 389] width 3 height 4
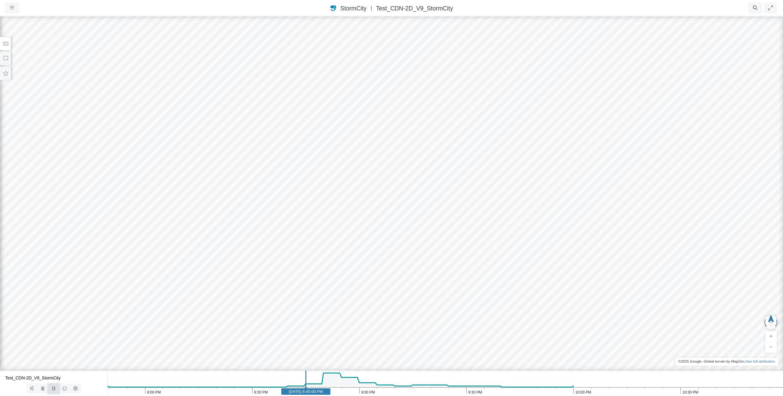
click at [55, 390] on icon at bounding box center [53, 389] width 3 height 4
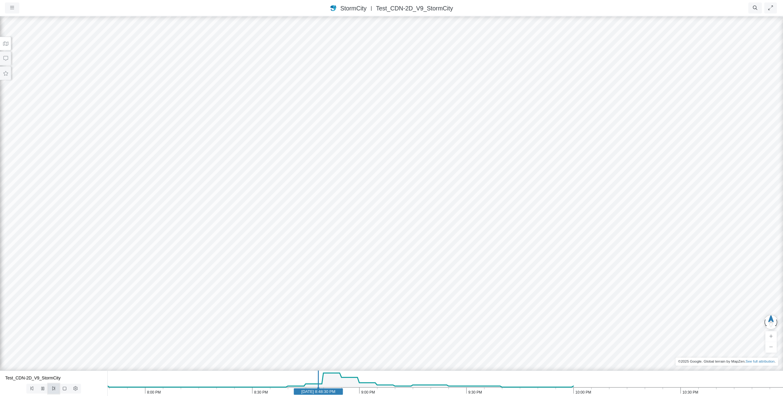
click at [55, 390] on icon at bounding box center [53, 389] width 3 height 4
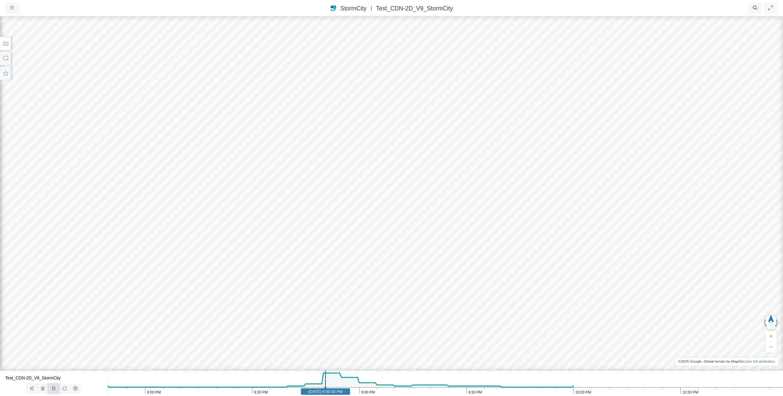
click at [55, 390] on icon at bounding box center [53, 389] width 3 height 4
click at [63, 387] on span at bounding box center [65, 389] width 6 height 5
click at [121, 391] on text "[DATE] 7:00:30 PM" at bounding box center [138, 392] width 34 height 5
click at [120, 395] on rect at bounding box center [132, 392] width 49 height 6
click at [88, 392] on div "Lock Rendering Test_CDN-2D_V9_StormCity 11:00 PM 10:30 PM 10:00 PM 9:30 PM 9:00…" at bounding box center [391, 383] width 783 height 25
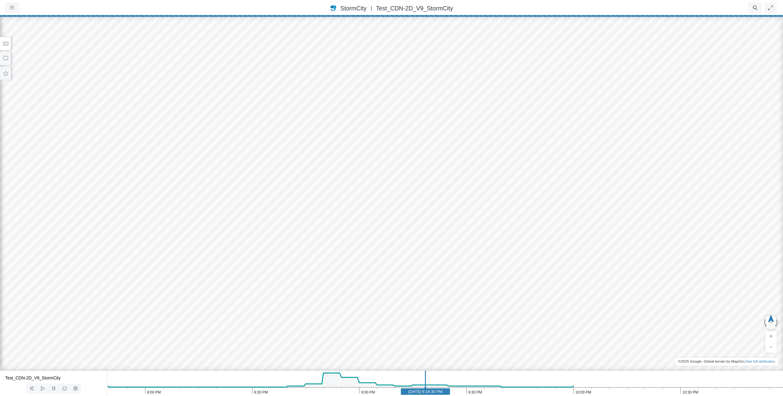
drag, startPoint x: 422, startPoint y: 390, endPoint x: 479, endPoint y: 388, distance: 57.7
click at [586, 388] on icon "11:00 PM 10:30 PM 10:00 PM 9:30 PM 9:00 PM 8:30 PM 8:00 PM [DATE] 9:18:30 PM" at bounding box center [445, 383] width 676 height 25
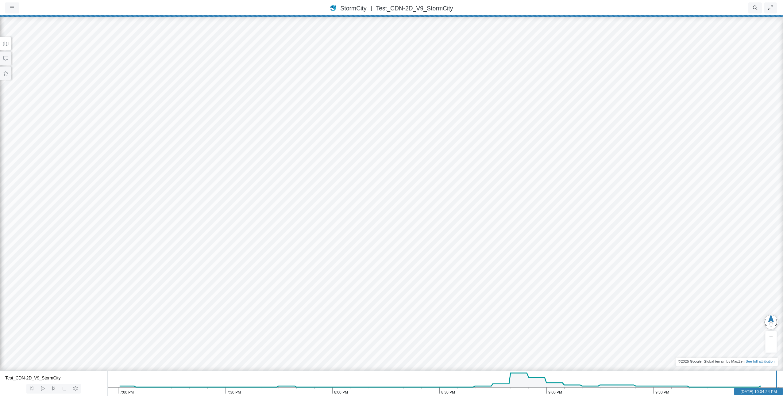
drag, startPoint x: 269, startPoint y: 374, endPoint x: 456, endPoint y: 374, distance: 187.1
click at [456, 374] on icon "10:00 PM 9:30 PM 9:00 PM 8:30 PM 8:00 PM 7:30 PM 7:00 PM [DATE] 10:04:24 PM" at bounding box center [445, 383] width 676 height 25
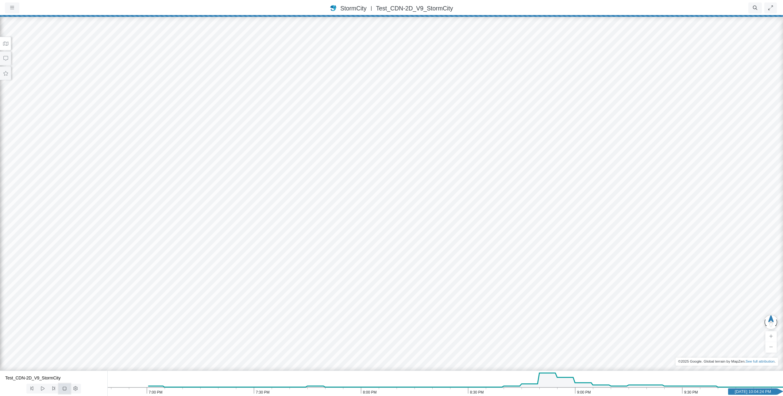
click at [63, 388] on icon at bounding box center [65, 389] width 6 height 5
drag, startPoint x: 155, startPoint y: 392, endPoint x: 353, endPoint y: 386, distance: 198.0
click at [353, 386] on icon "10:00 PM 9:30 PM 9:00 PM 8:30 PM 8:00 PM 7:30 PM 7:00 PM [DATE] 7:55:30 PM" at bounding box center [445, 383] width 676 height 25
click at [42, 390] on icon at bounding box center [43, 389] width 6 height 5
drag, startPoint x: 366, startPoint y: 390, endPoint x: 470, endPoint y: 394, distance: 103.5
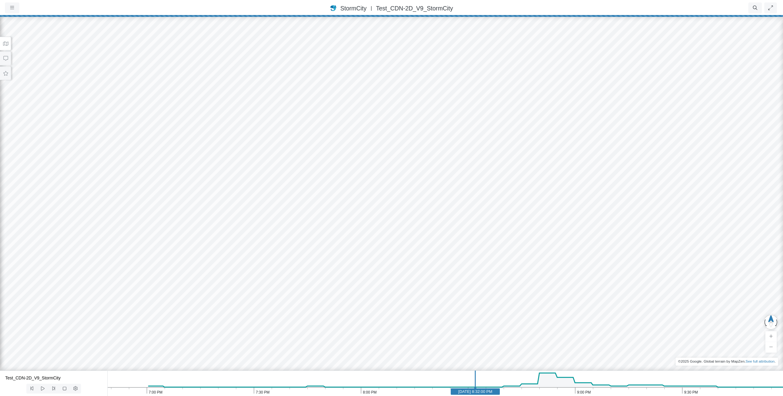
click at [470, 394] on text "[DATE] 8:32:00 PM" at bounding box center [475, 392] width 34 height 5
click at [42, 388] on icon at bounding box center [43, 389] width 6 height 5
click at [66, 387] on span at bounding box center [65, 389] width 6 height 5
drag, startPoint x: 174, startPoint y: 131, endPoint x: 422, endPoint y: 90, distance: 251.3
click at [422, 90] on div at bounding box center [391, 206] width 783 height 381
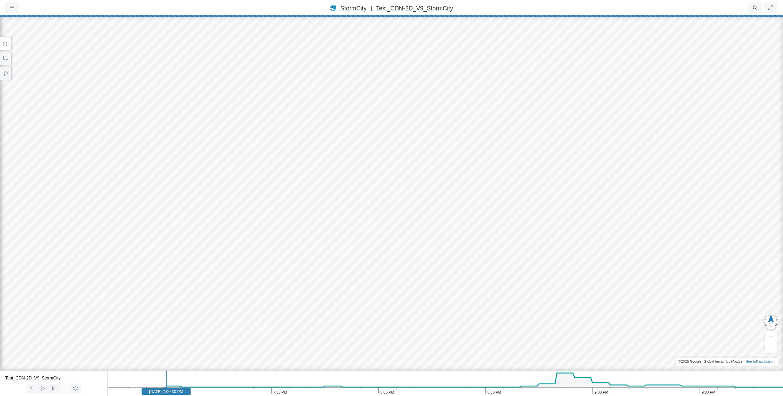
drag, startPoint x: 149, startPoint y: 394, endPoint x: 98, endPoint y: 397, distance: 51.0
click at [98, 0] on html "Version 1.25.10835 [DATE] 20:00:00 Critical Infrastructure Chemical Commercial …" at bounding box center [391, 0] width 783 height 0
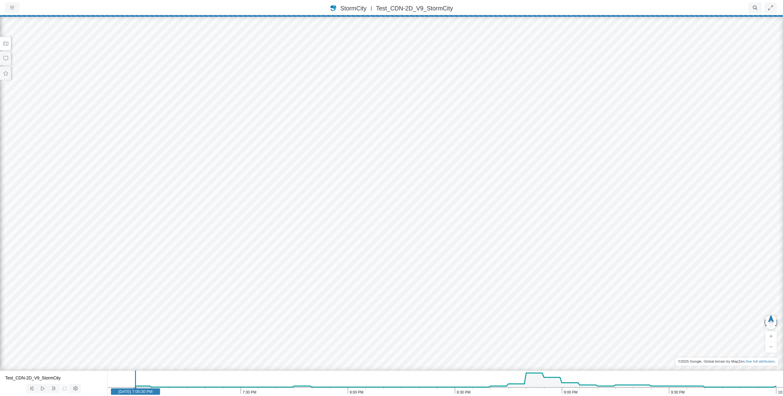
drag, startPoint x: 176, startPoint y: 395, endPoint x: 136, endPoint y: 392, distance: 40.0
click at [136, 392] on icon "10:00 PM 9:30 PM 9:00 PM 8:30 PM 8:00 PM 7:30 PM 7:00 PM [DATE] 7:00:30 PM" at bounding box center [445, 383] width 676 height 25
drag, startPoint x: 135, startPoint y: 384, endPoint x: 139, endPoint y: 383, distance: 4.0
click at [155, 383] on line at bounding box center [155, 382] width 0 height 23
click at [40, 390] on icon at bounding box center [43, 389] width 6 height 5
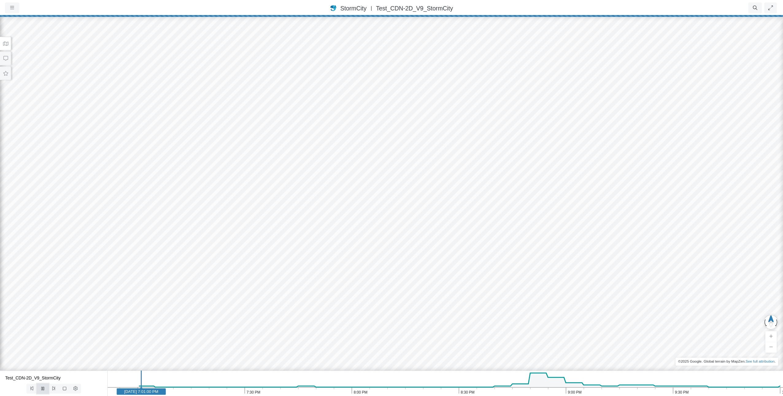
click at [42, 390] on icon at bounding box center [43, 389] width 6 height 5
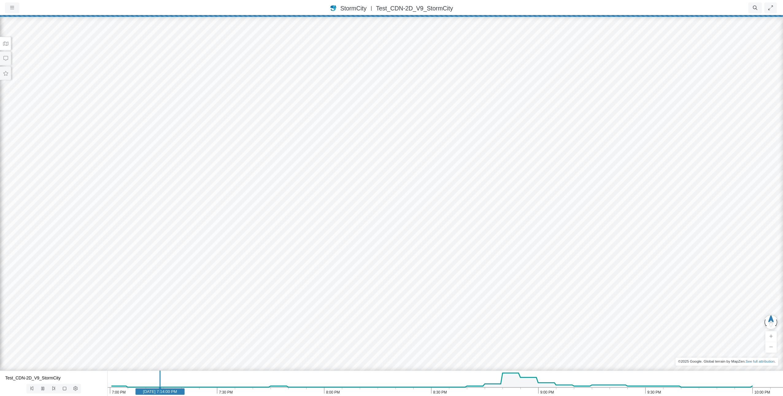
drag, startPoint x: 152, startPoint y: 389, endPoint x: 124, endPoint y: 387, distance: 28.6
click at [124, 387] on icon "10:00 PM 9:30 PM 9:00 PM 8:30 PM 8:00 PM 7:30 PM 7:00 PM [DATE] 7:14:00 PM" at bounding box center [445, 383] width 676 height 25
click at [55, 388] on icon at bounding box center [54, 389] width 6 height 5
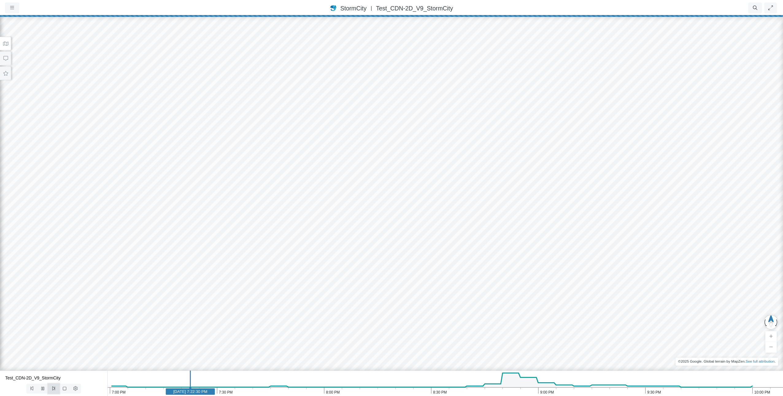
click at [55, 388] on icon at bounding box center [54, 389] width 6 height 5
click at [55, 388] on icon at bounding box center [53, 389] width 3 height 4
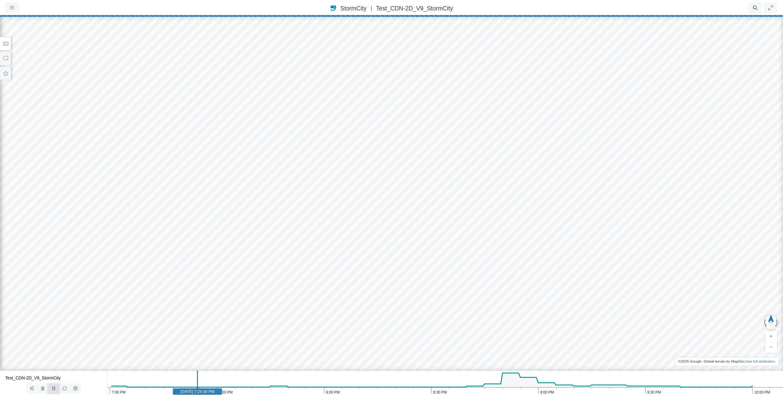
click at [55, 388] on icon at bounding box center [53, 389] width 3 height 4
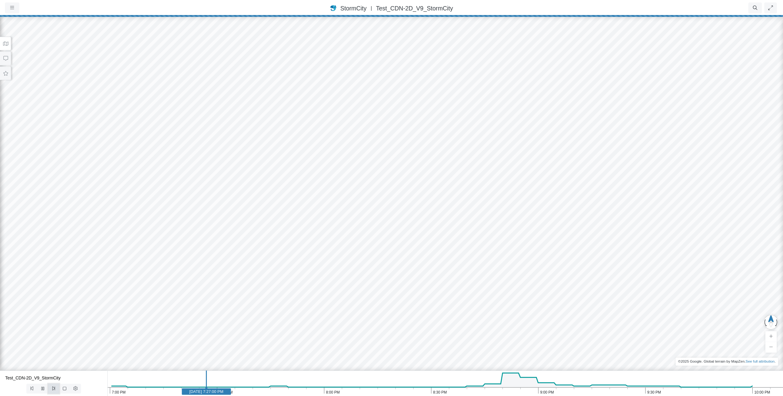
click at [55, 388] on icon at bounding box center [53, 389] width 3 height 4
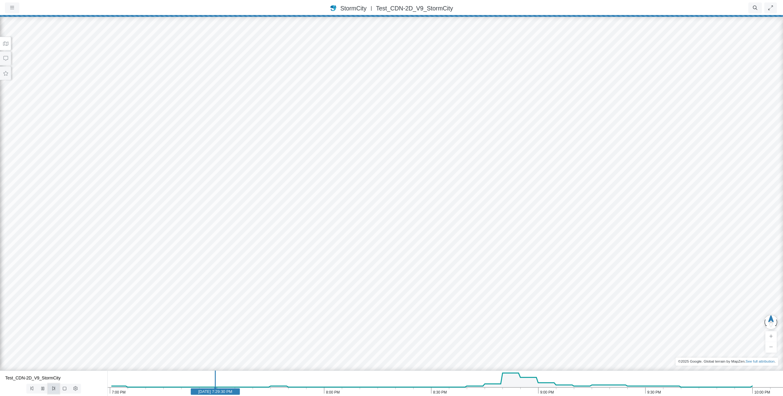
click at [55, 388] on icon at bounding box center [53, 389] width 3 height 4
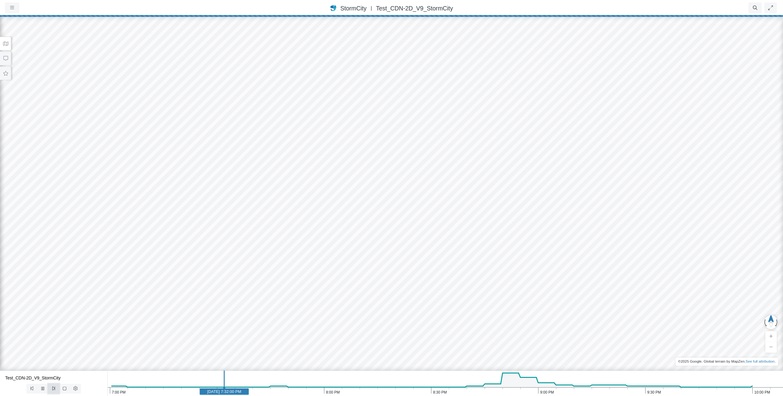
click at [55, 388] on icon at bounding box center [53, 389] width 3 height 4
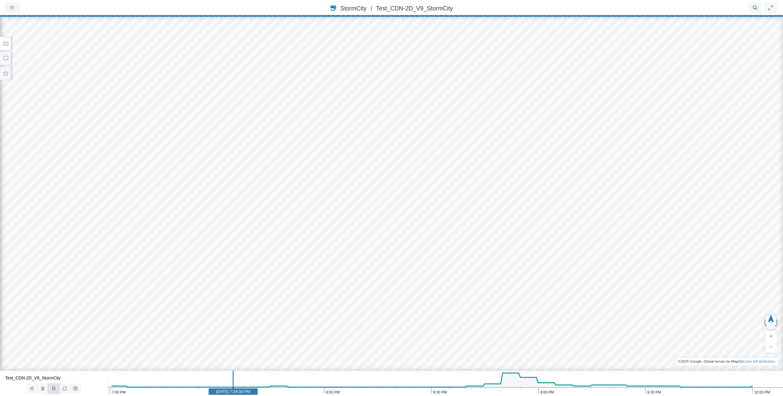
click at [55, 388] on icon at bounding box center [53, 389] width 3 height 4
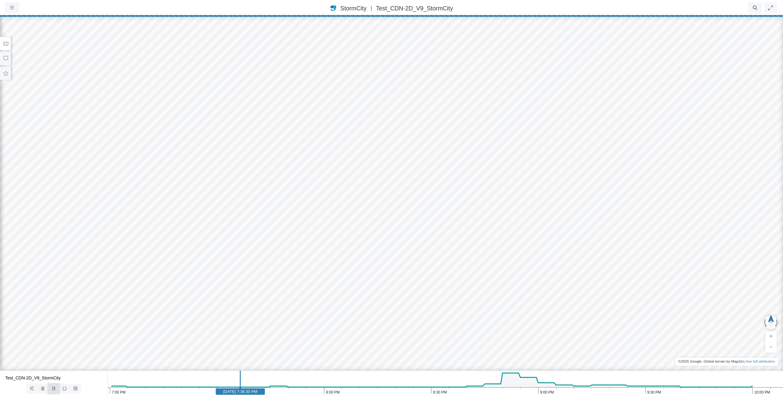
click at [55, 388] on icon at bounding box center [53, 389] width 3 height 4
click at [55, 388] on icon at bounding box center [54, 389] width 6 height 5
click at [51, 391] on icon at bounding box center [54, 389] width 6 height 5
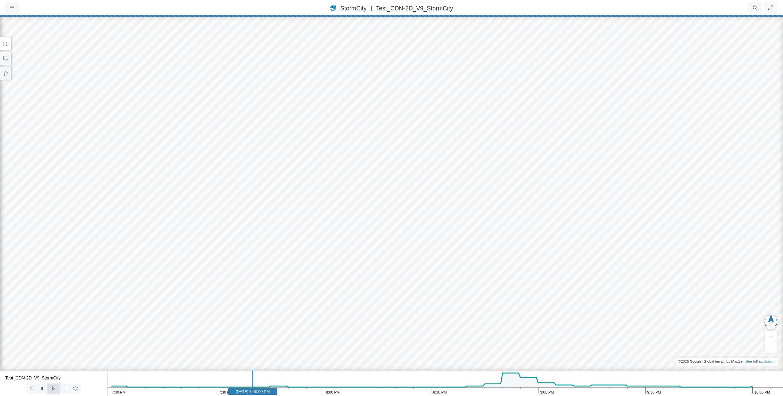
click at [51, 391] on icon at bounding box center [54, 389] width 6 height 5
click at [51, 391] on button at bounding box center [53, 389] width 11 height 10
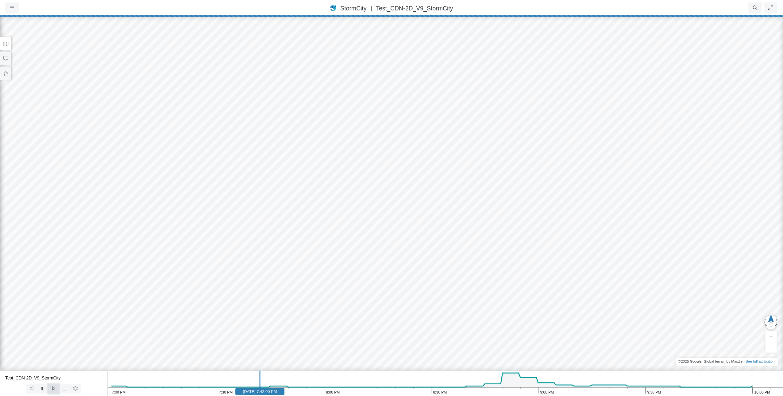
click at [51, 391] on button at bounding box center [53, 389] width 11 height 10
click at [51, 392] on button at bounding box center [53, 389] width 11 height 10
click at [51, 393] on button at bounding box center [53, 389] width 11 height 10
click at [50, 394] on button at bounding box center [53, 389] width 11 height 10
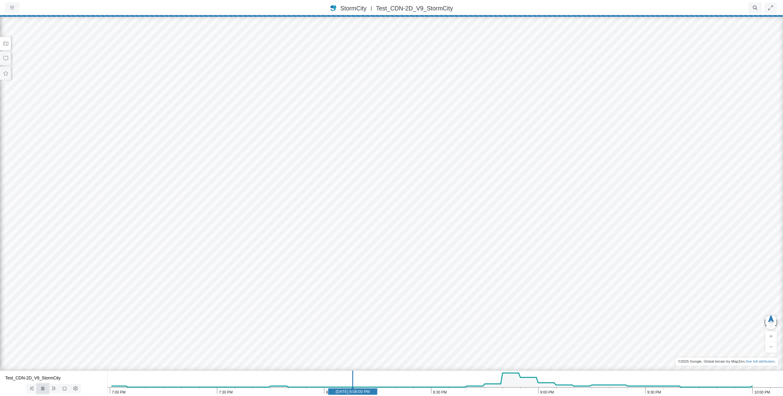
click at [42, 388] on icon at bounding box center [42, 388] width 3 height 3
click at [41, 388] on icon at bounding box center [42, 389] width 3 height 4
click at [41, 388] on icon at bounding box center [43, 389] width 6 height 5
